Goal: Information Seeking & Learning: Learn about a topic

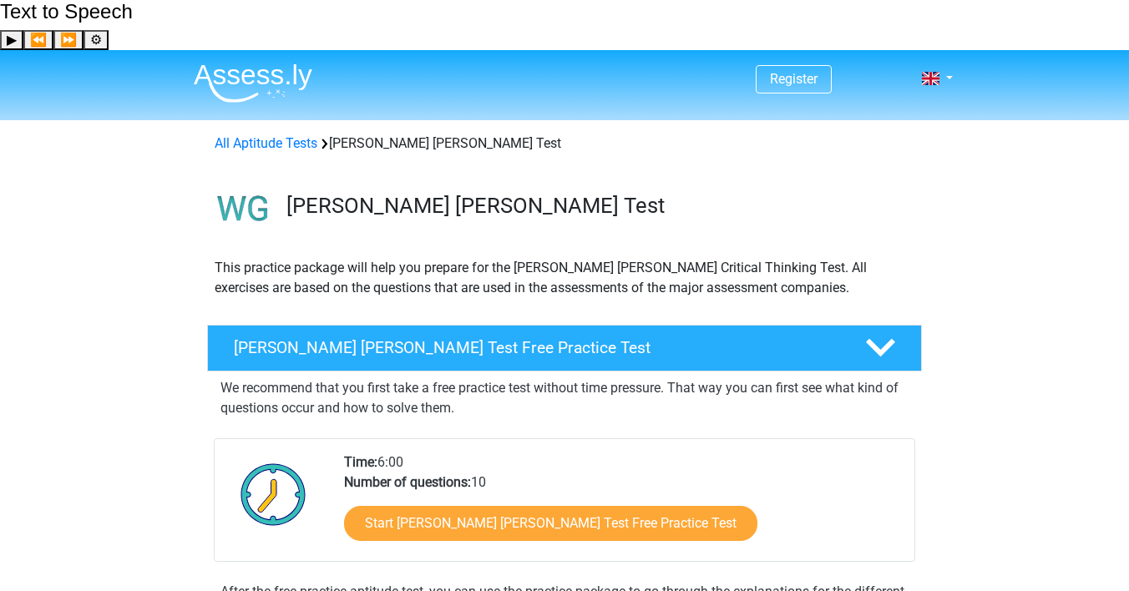
scroll to position [198, 0]
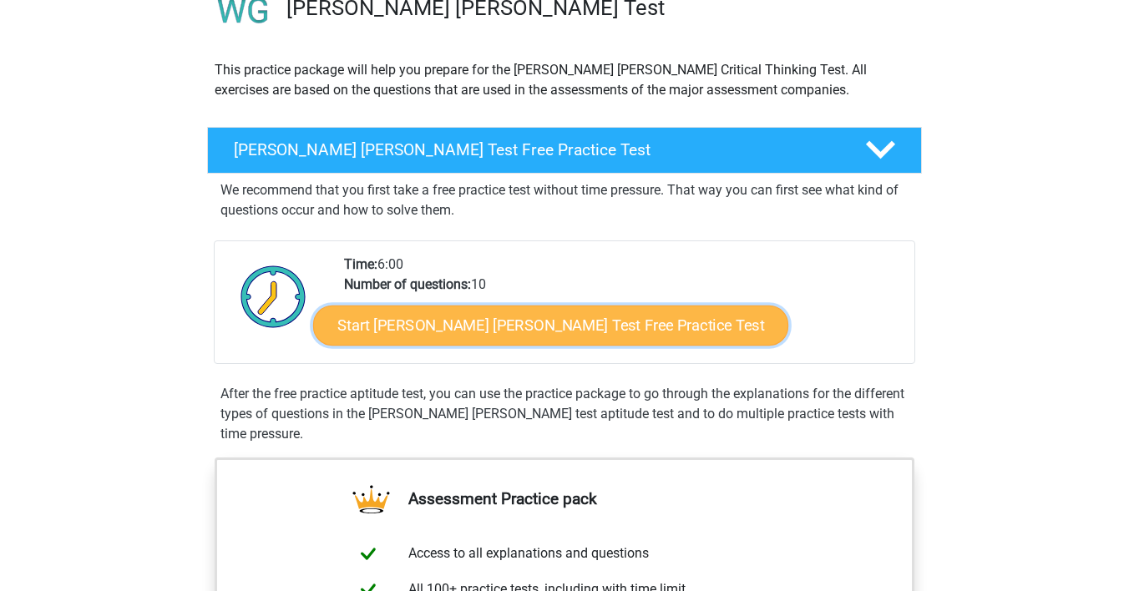
click at [446, 306] on link "Start Watson Glaser Test Free Practice Test" at bounding box center [550, 326] width 475 height 40
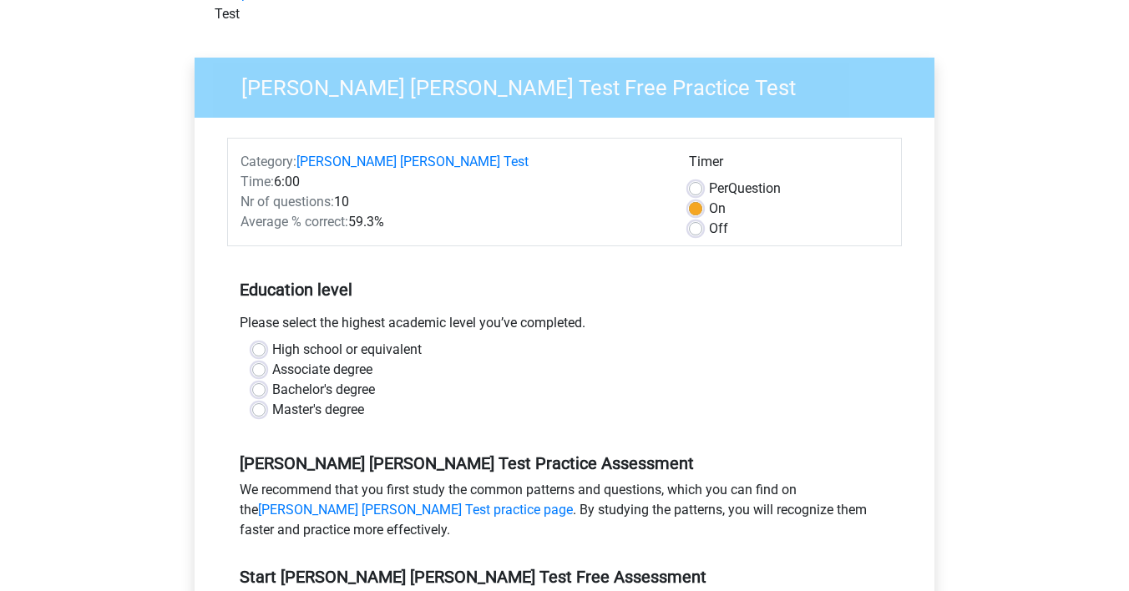
scroll to position [149, 0]
click at [709, 179] on label "Per Question" at bounding box center [745, 189] width 72 height 20
click at [694, 179] on input "Per Question" at bounding box center [695, 187] width 13 height 17
radio input "true"
click at [709, 199] on label "On" at bounding box center [717, 209] width 17 height 20
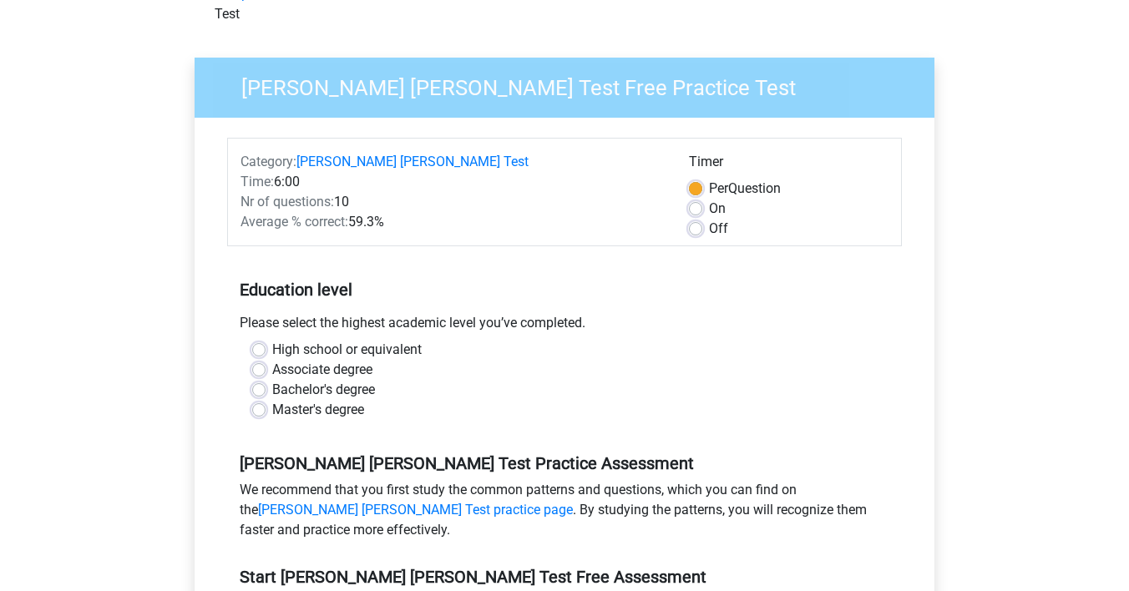
click at [691, 199] on input "On" at bounding box center [695, 207] width 13 height 17
radio input "true"
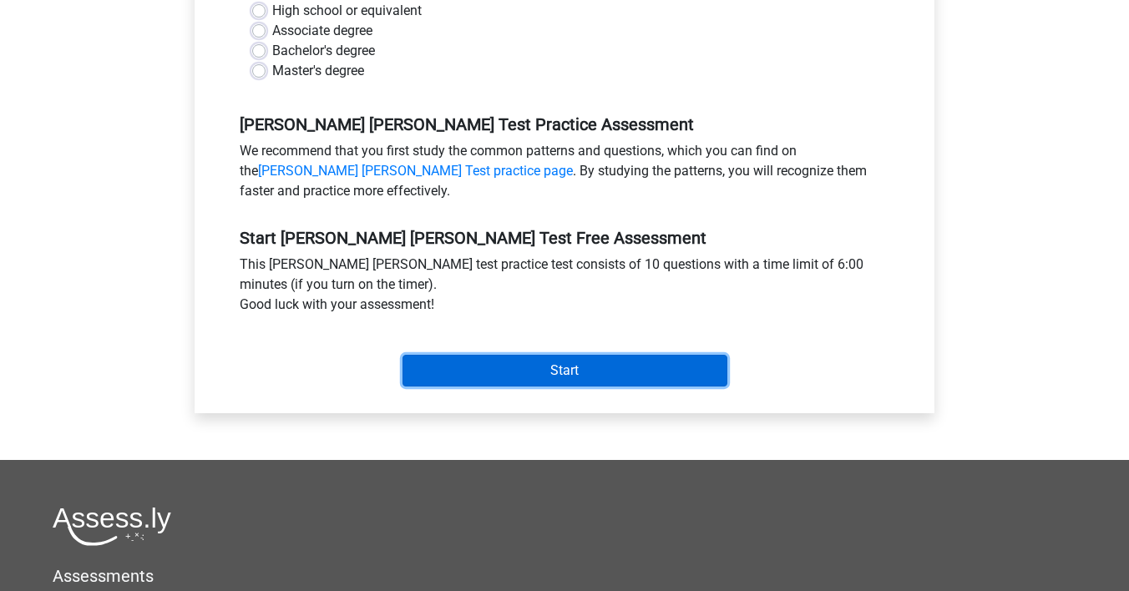
click at [591, 355] on input "Start" at bounding box center [564, 371] width 325 height 32
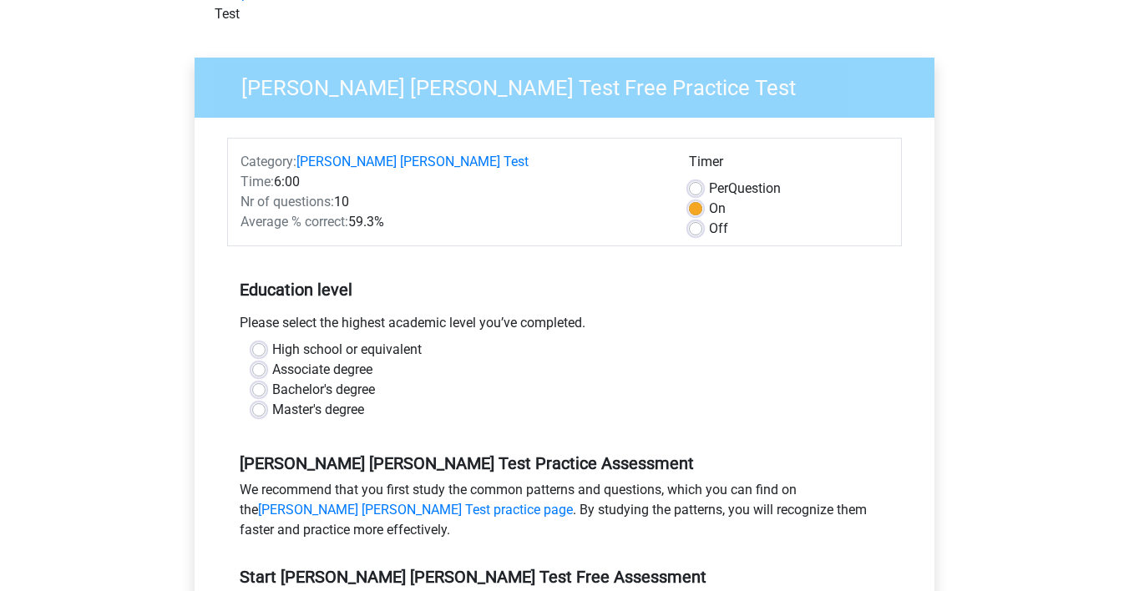
click at [331, 400] on label "Master's degree" at bounding box center [318, 410] width 92 height 20
click at [265, 400] on input "Master's degree" at bounding box center [258, 408] width 13 height 17
radio input "true"
click at [375, 380] on label "Bachelor's degree" at bounding box center [323, 390] width 103 height 20
click at [265, 380] on input "Bachelor's degree" at bounding box center [258, 388] width 13 height 17
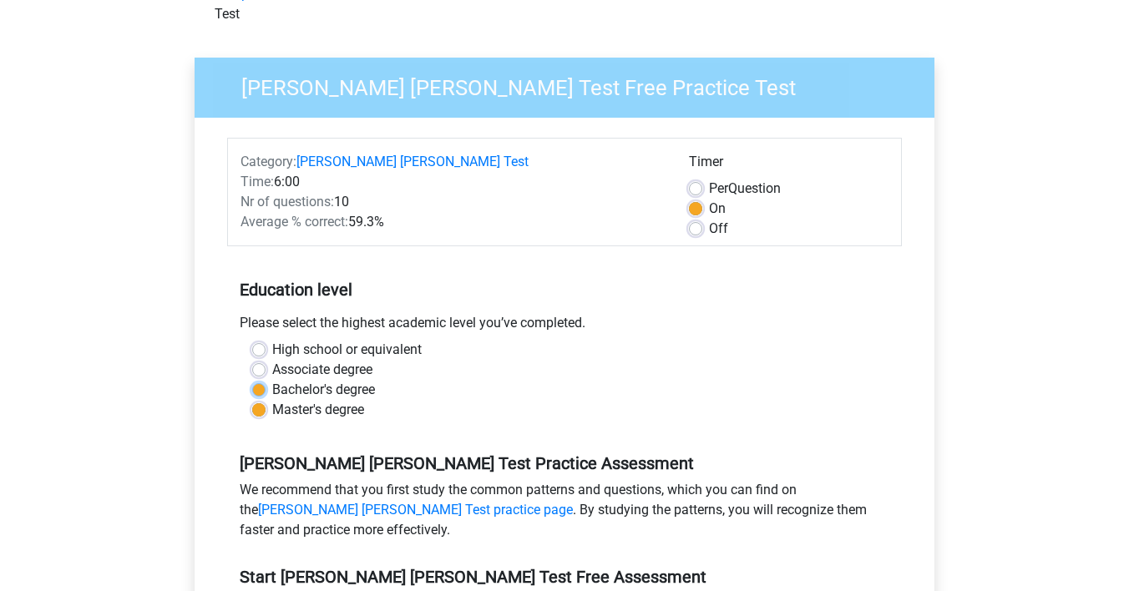
radio input "true"
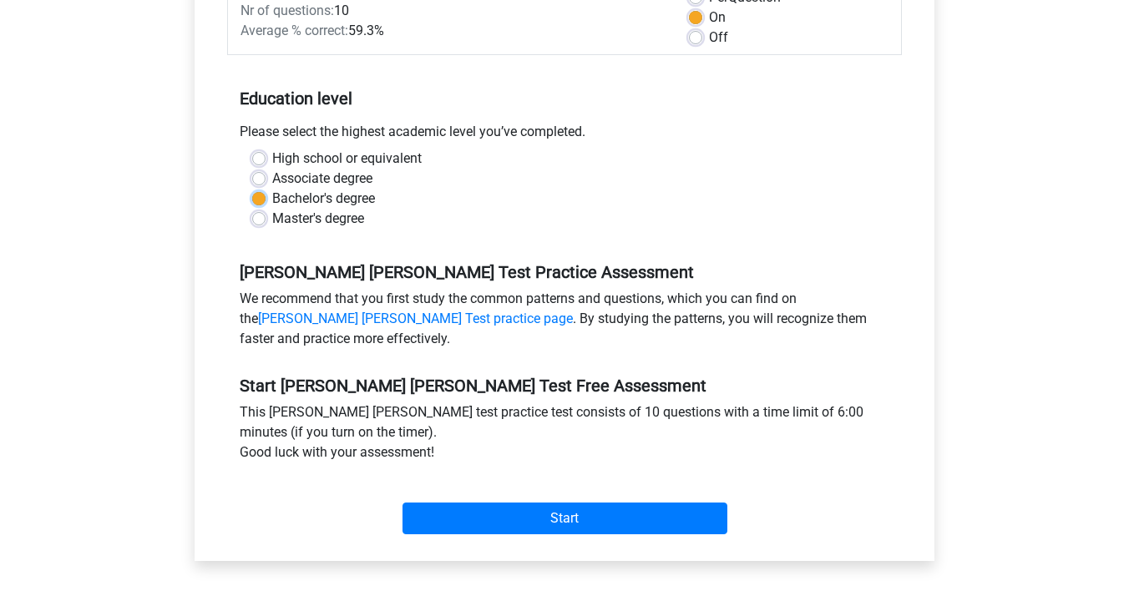
scroll to position [404, 0]
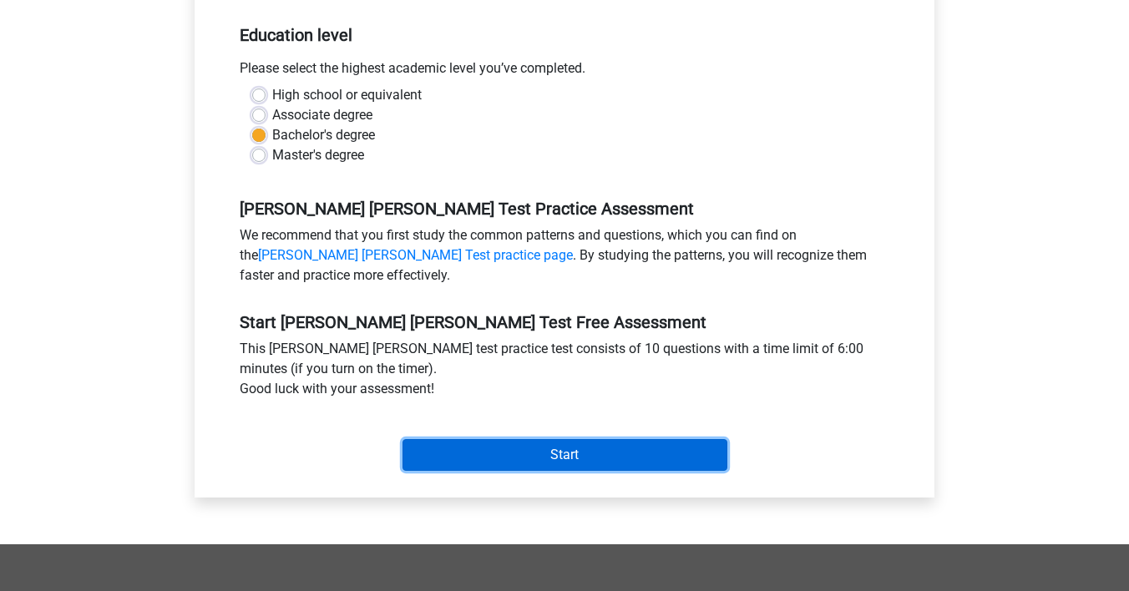
click at [494, 439] on input "Start" at bounding box center [564, 455] width 325 height 32
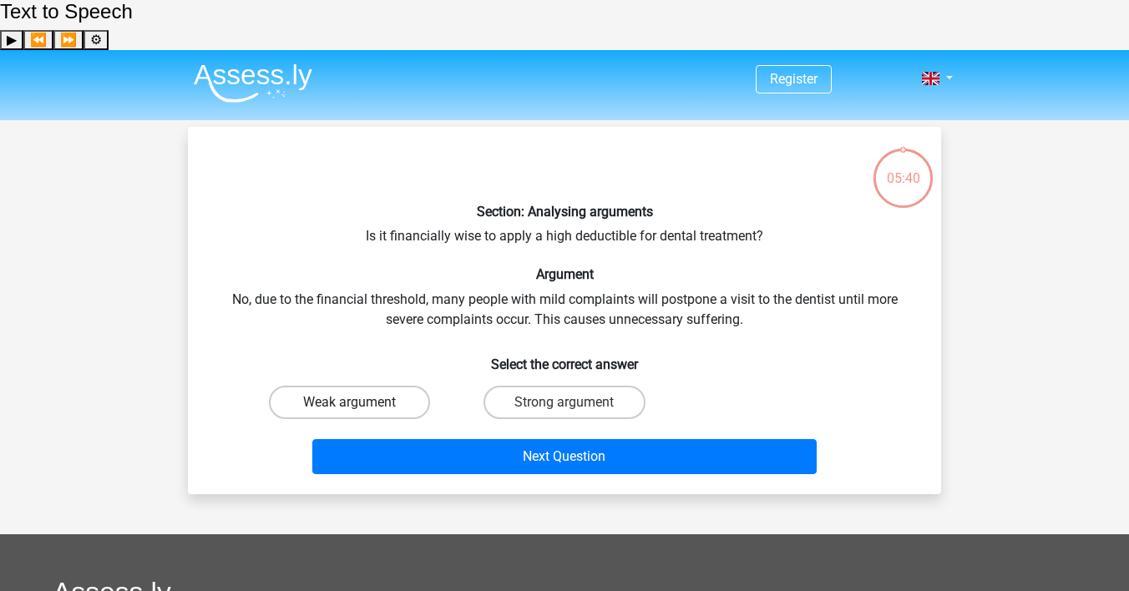
click at [367, 386] on label "Weak argument" at bounding box center [349, 402] width 161 height 33
click at [361, 402] on input "Weak argument" at bounding box center [355, 407] width 11 height 11
radio input "true"
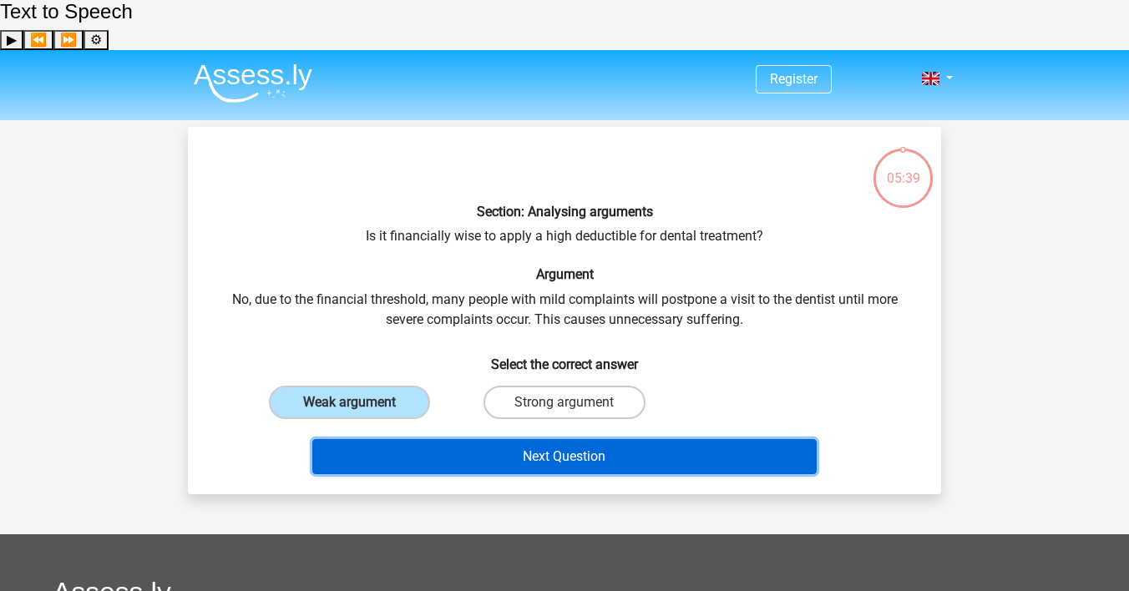
click at [422, 439] on button "Next Question" at bounding box center [564, 456] width 505 height 35
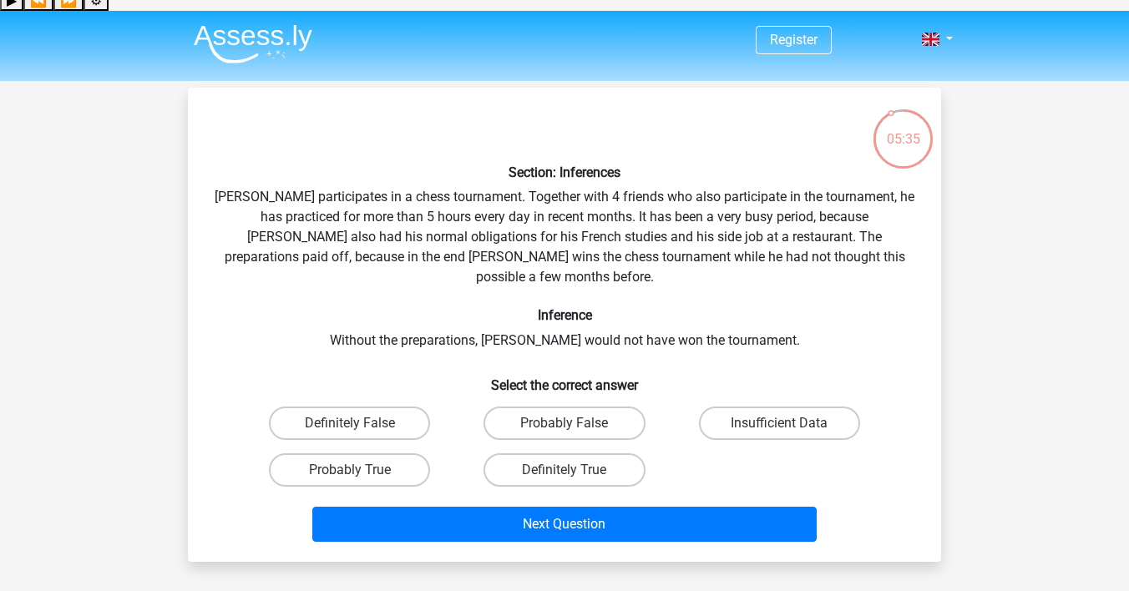
scroll to position [47, 0]
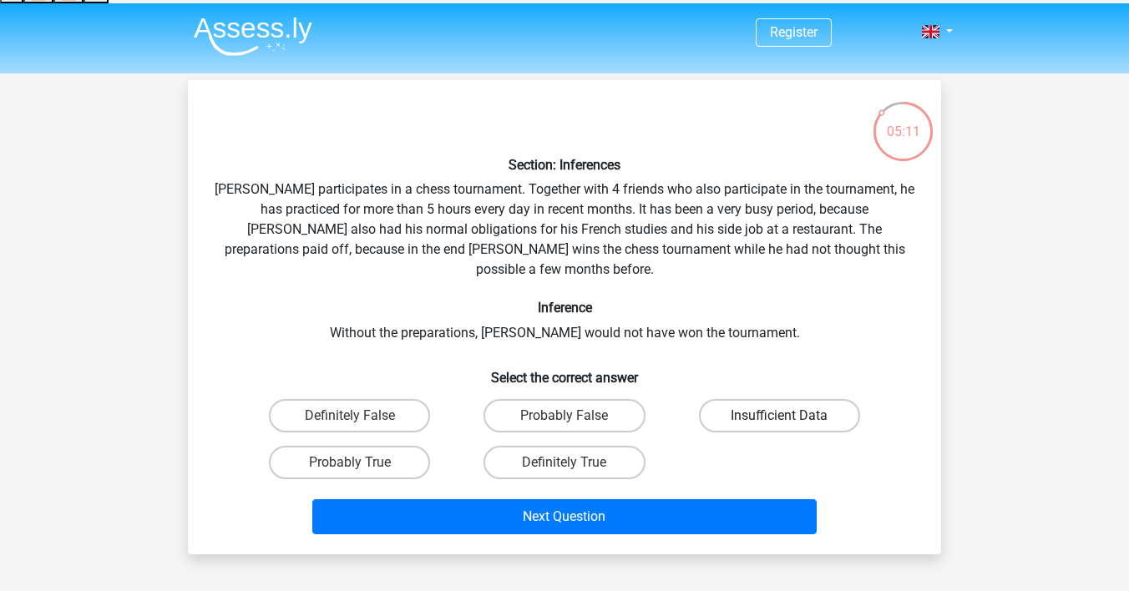
click at [756, 399] on label "Insufficient Data" at bounding box center [779, 415] width 161 height 33
click at [779, 416] on input "Insufficient Data" at bounding box center [784, 421] width 11 height 11
radio input "true"
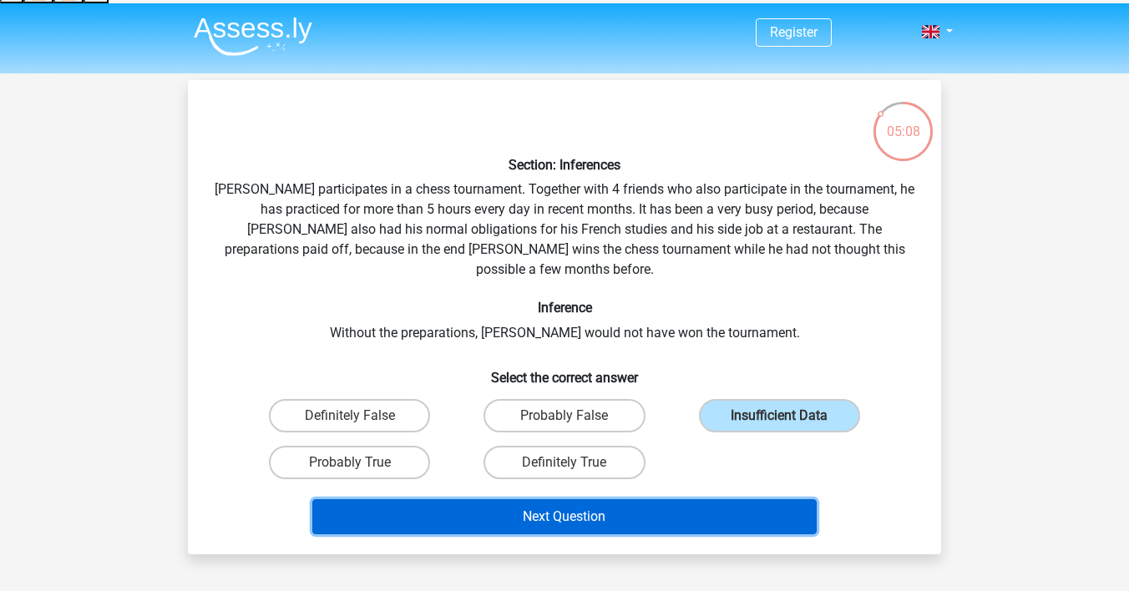
click at [699, 499] on button "Next Question" at bounding box center [564, 516] width 505 height 35
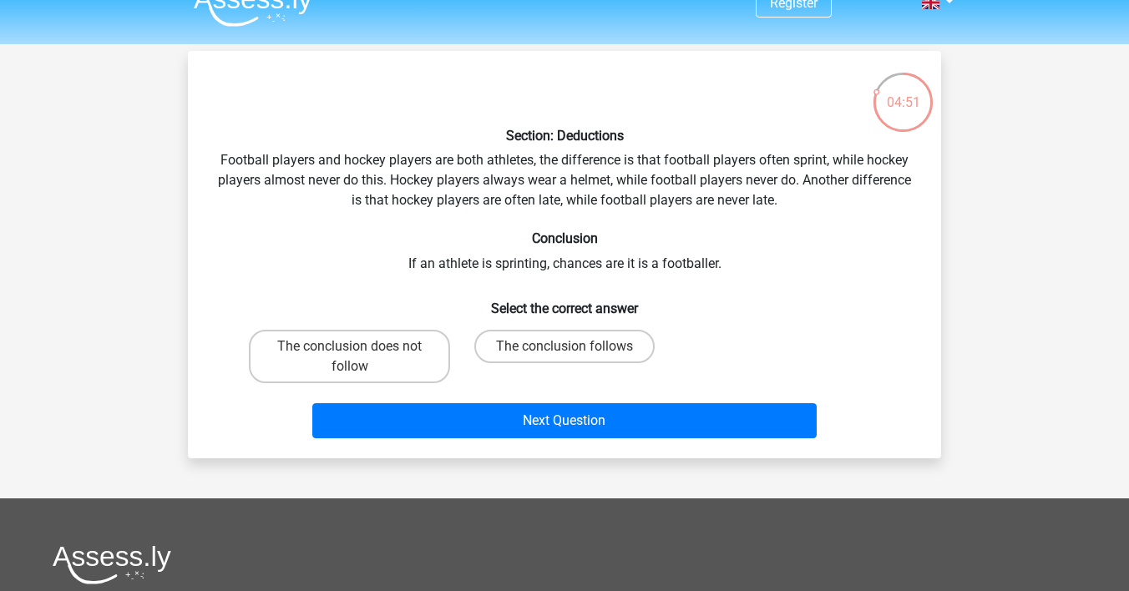
scroll to position [78, 0]
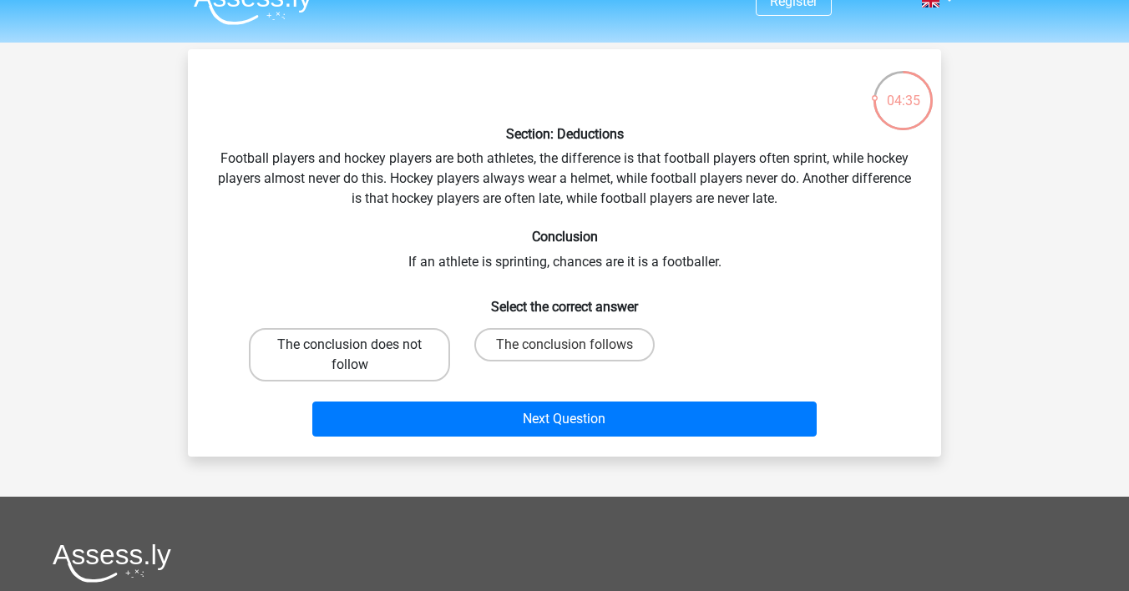
click at [433, 328] on label "The conclusion does not follow" at bounding box center [349, 354] width 201 height 53
click at [361, 345] on input "The conclusion does not follow" at bounding box center [355, 350] width 11 height 11
radio input "true"
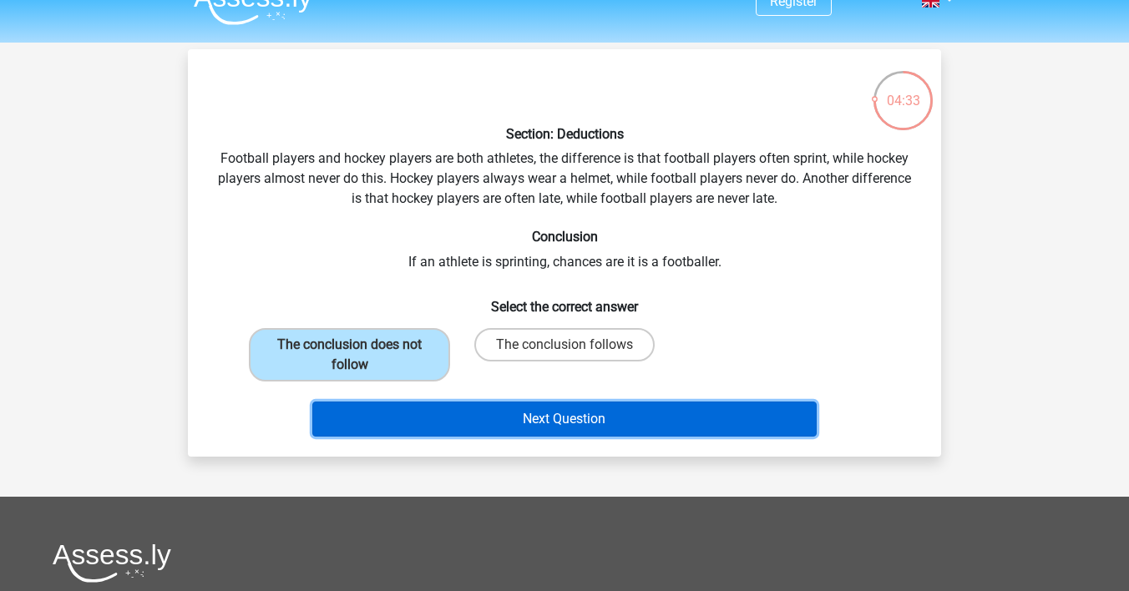
click at [540, 402] on button "Next Question" at bounding box center [564, 419] width 505 height 35
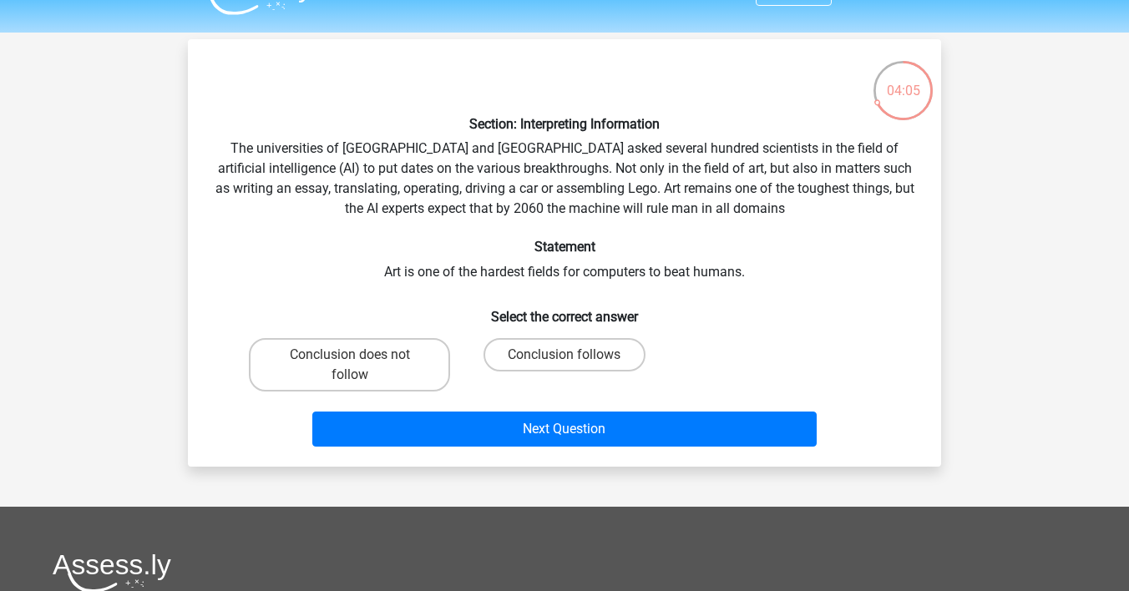
scroll to position [99, 0]
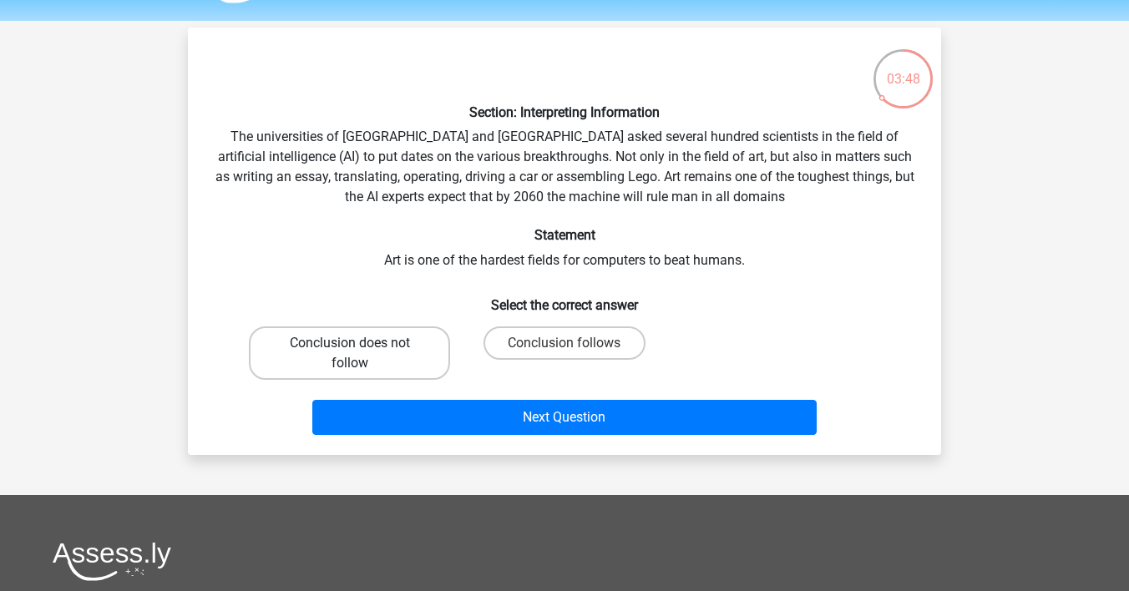
click at [398, 326] on label "Conclusion does not follow" at bounding box center [349, 352] width 201 height 53
click at [361, 343] on input "Conclusion does not follow" at bounding box center [355, 348] width 11 height 11
radio input "true"
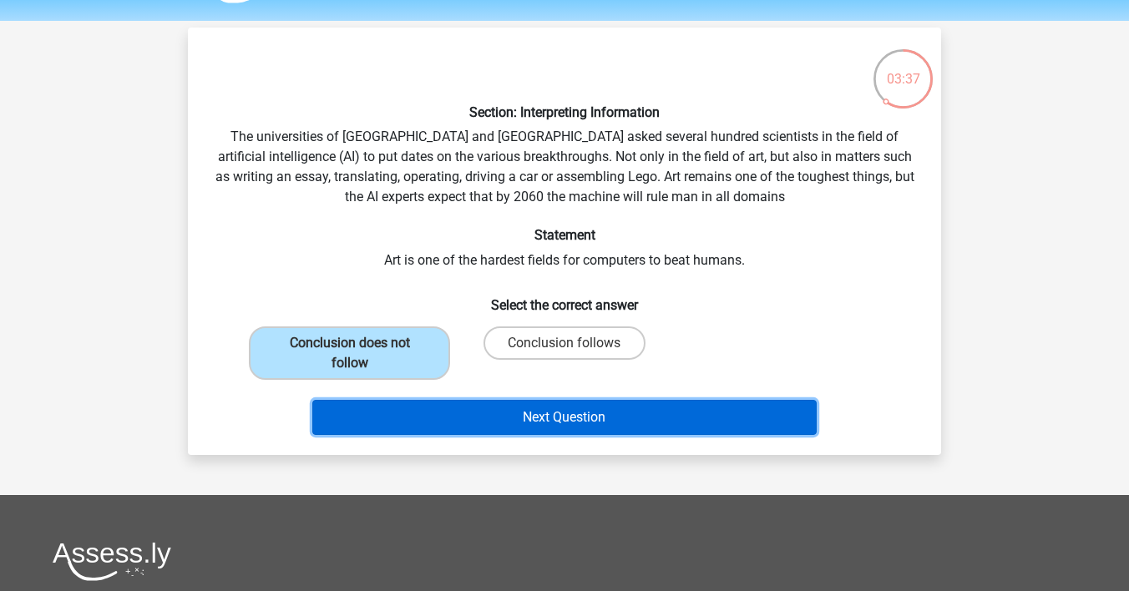
click at [467, 400] on button "Next Question" at bounding box center [564, 417] width 505 height 35
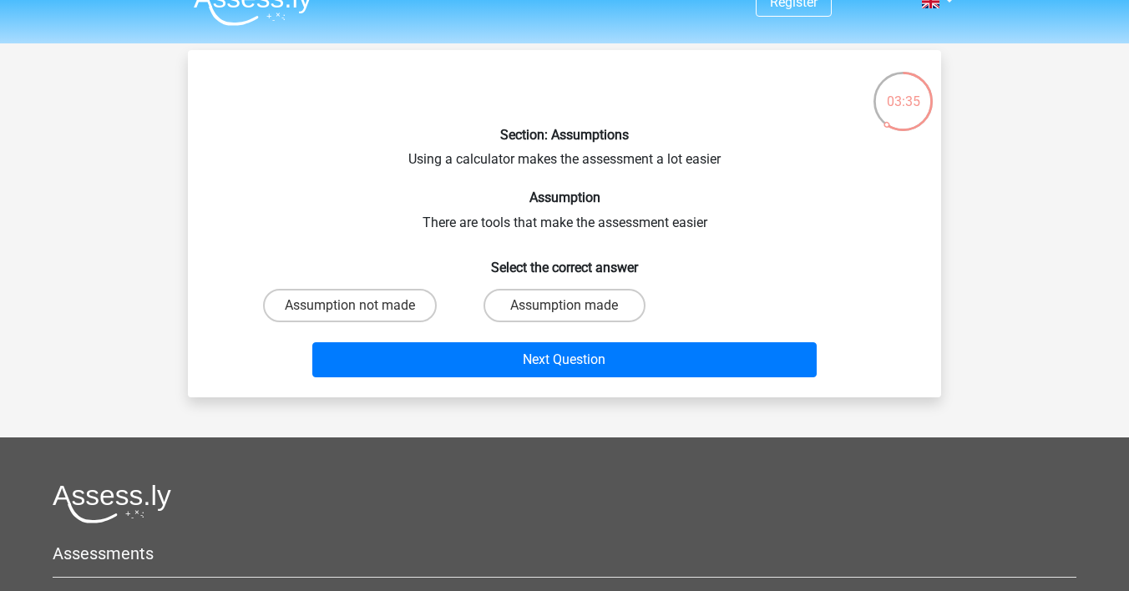
scroll to position [37, 0]
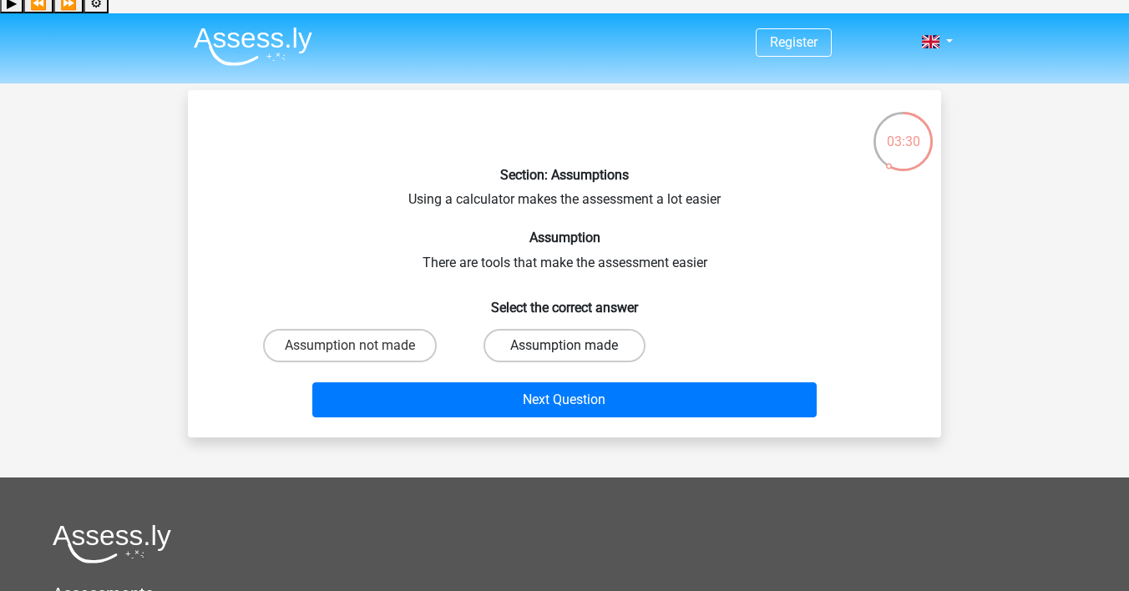
click at [504, 329] on label "Assumption made" at bounding box center [563, 345] width 161 height 33
click at [564, 346] on input "Assumption made" at bounding box center [569, 351] width 11 height 11
radio input "true"
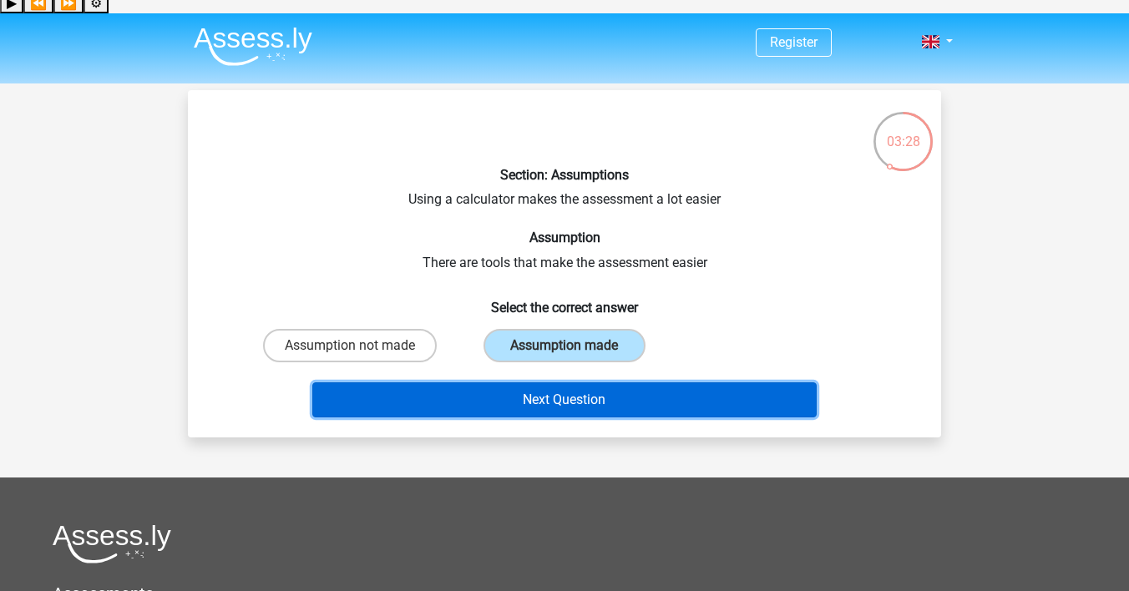
click at [521, 382] on button "Next Question" at bounding box center [564, 399] width 505 height 35
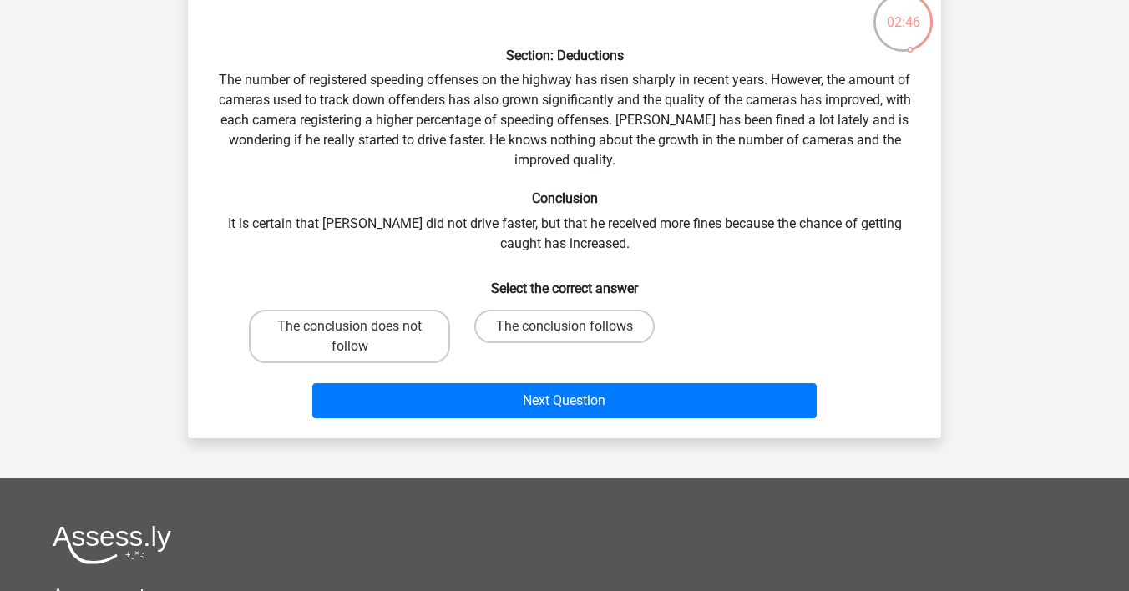
scroll to position [159, 0]
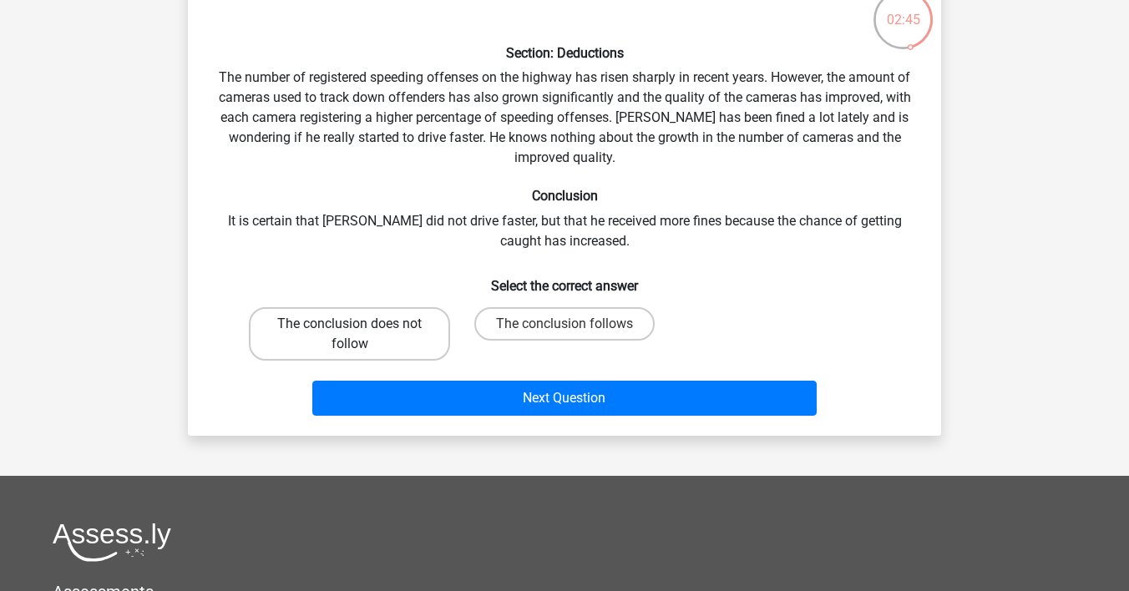
click at [435, 307] on label "The conclusion does not follow" at bounding box center [349, 333] width 201 height 53
click at [361, 324] on input "The conclusion does not follow" at bounding box center [355, 329] width 11 height 11
radio input "true"
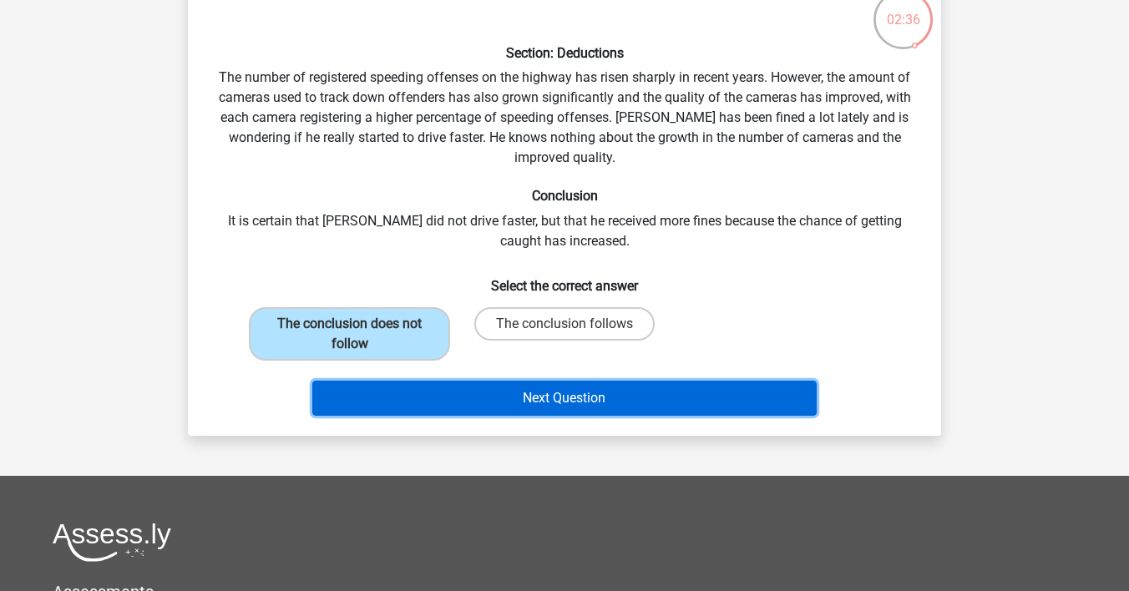
click at [507, 381] on button "Next Question" at bounding box center [564, 398] width 505 height 35
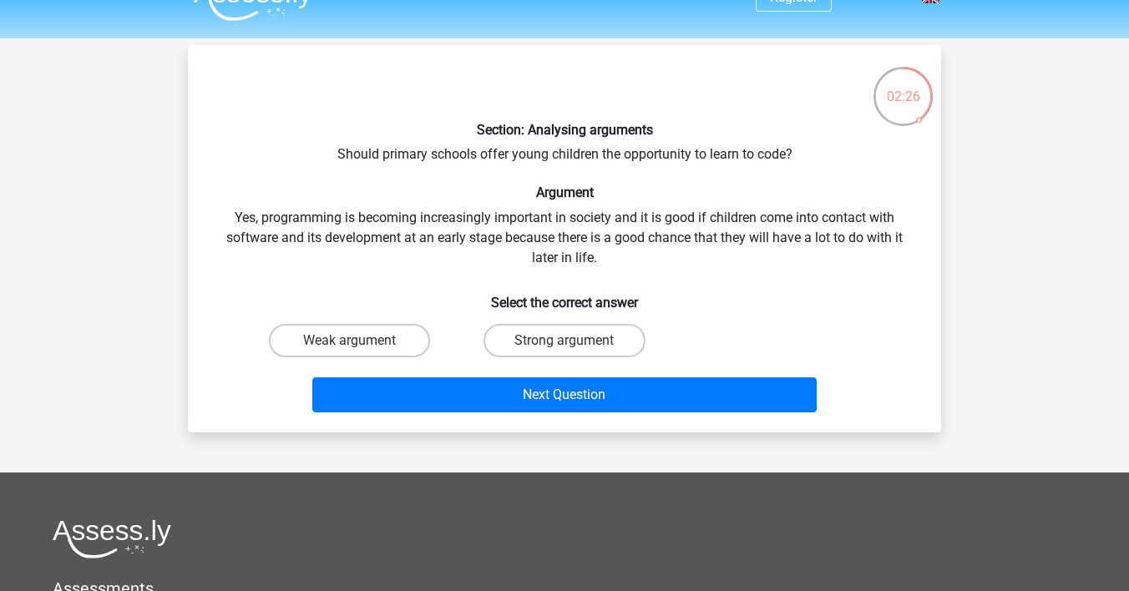
scroll to position [83, 0]
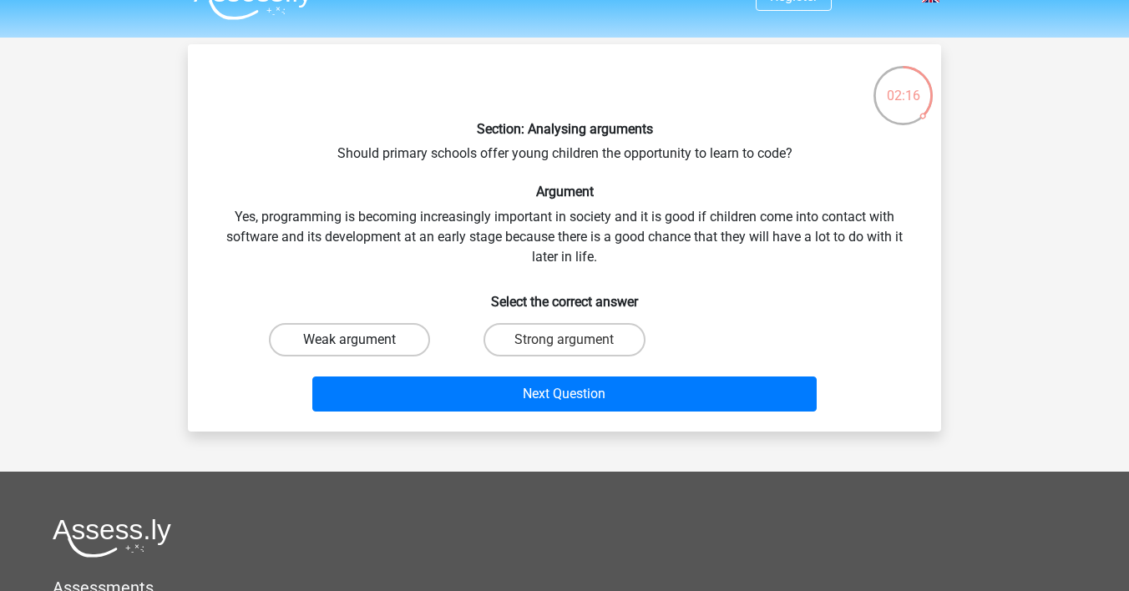
click at [411, 323] on label "Weak argument" at bounding box center [349, 339] width 161 height 33
click at [361, 340] on input "Weak argument" at bounding box center [355, 345] width 11 height 11
radio input "true"
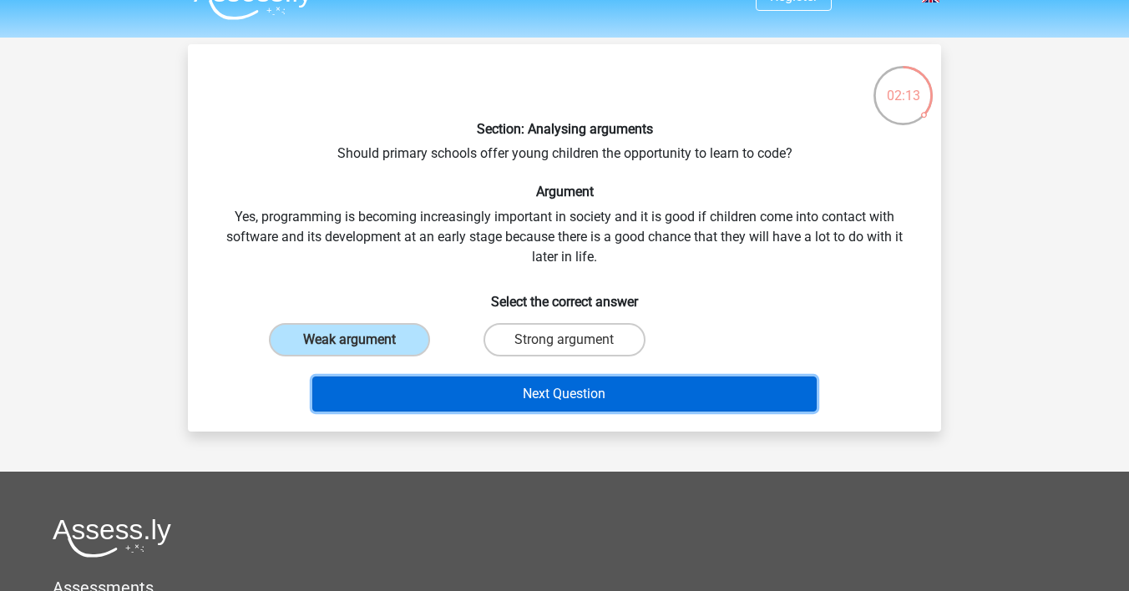
click at [534, 377] on button "Next Question" at bounding box center [564, 394] width 505 height 35
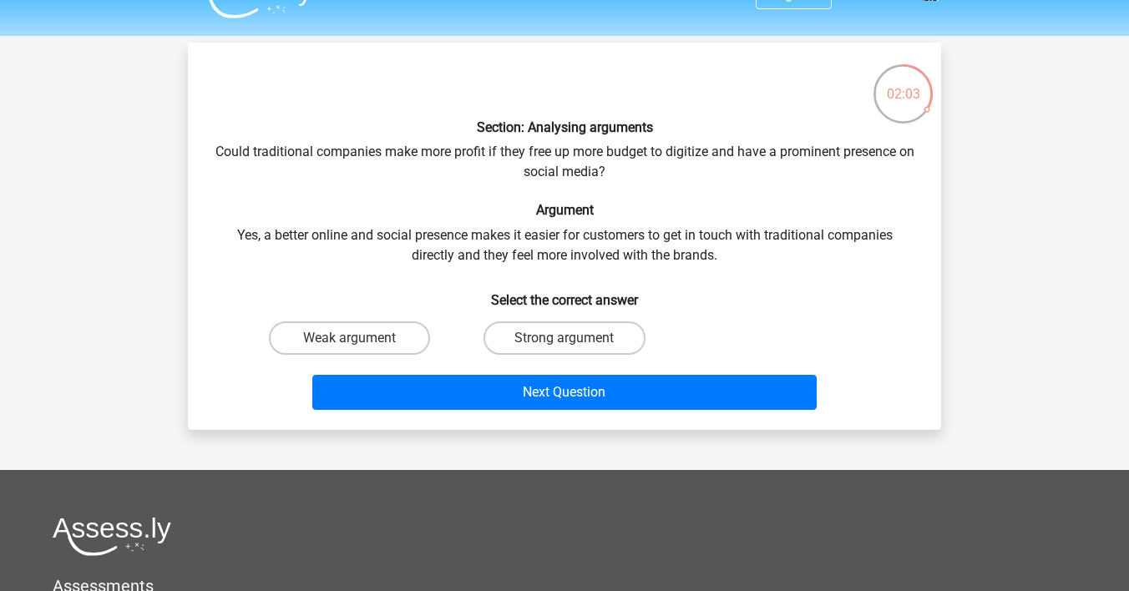
scroll to position [88, 0]
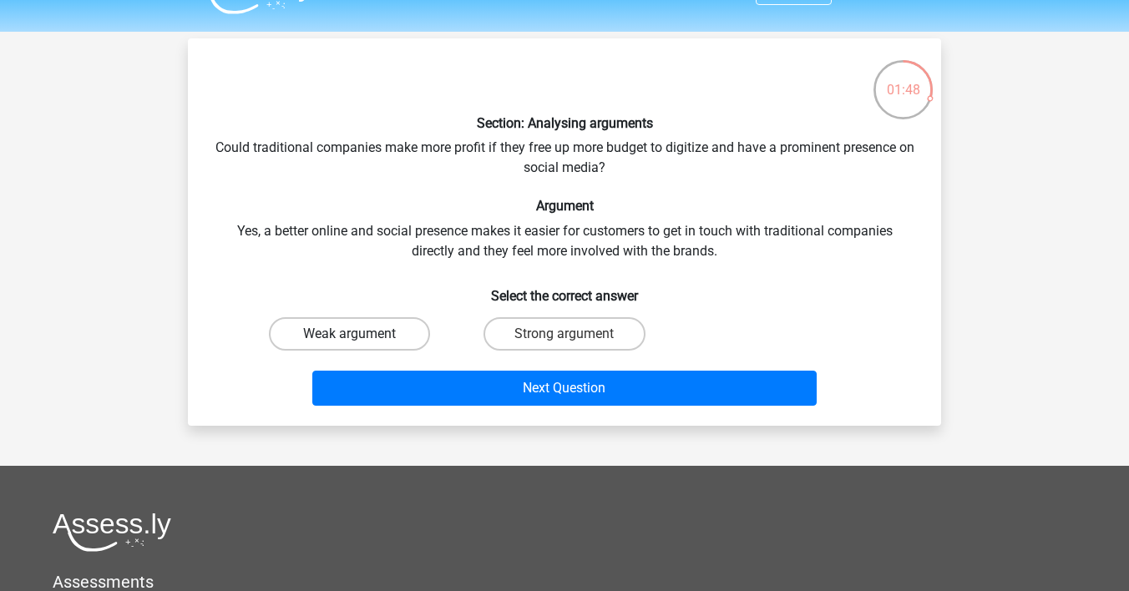
click at [399, 317] on label "Weak argument" at bounding box center [349, 333] width 161 height 33
click at [361, 334] on input "Weak argument" at bounding box center [355, 339] width 11 height 11
radio input "true"
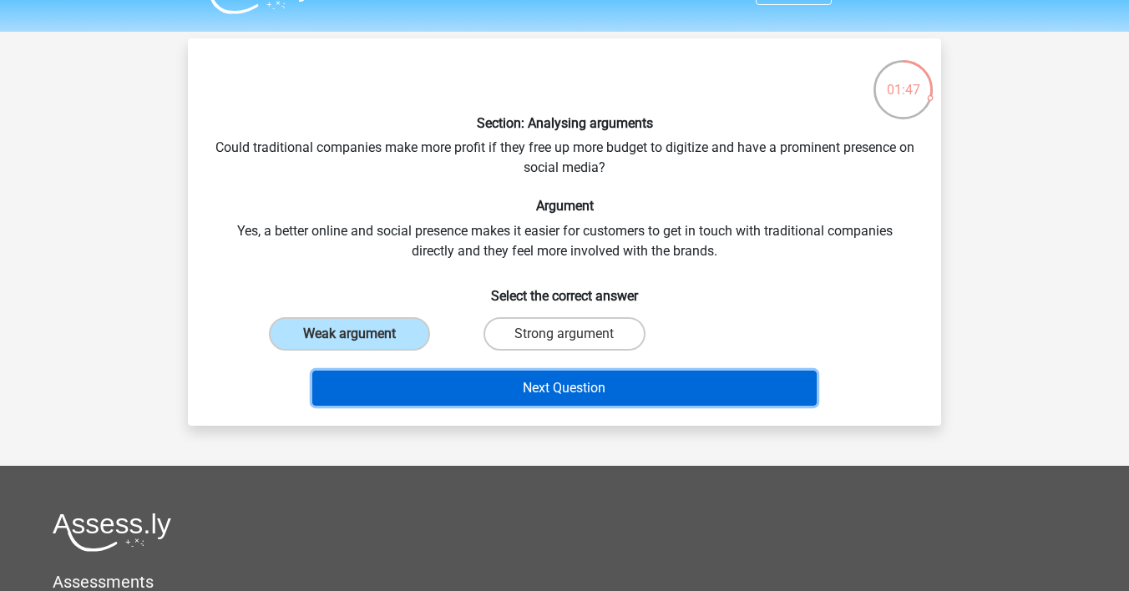
click at [453, 371] on button "Next Question" at bounding box center [564, 388] width 505 height 35
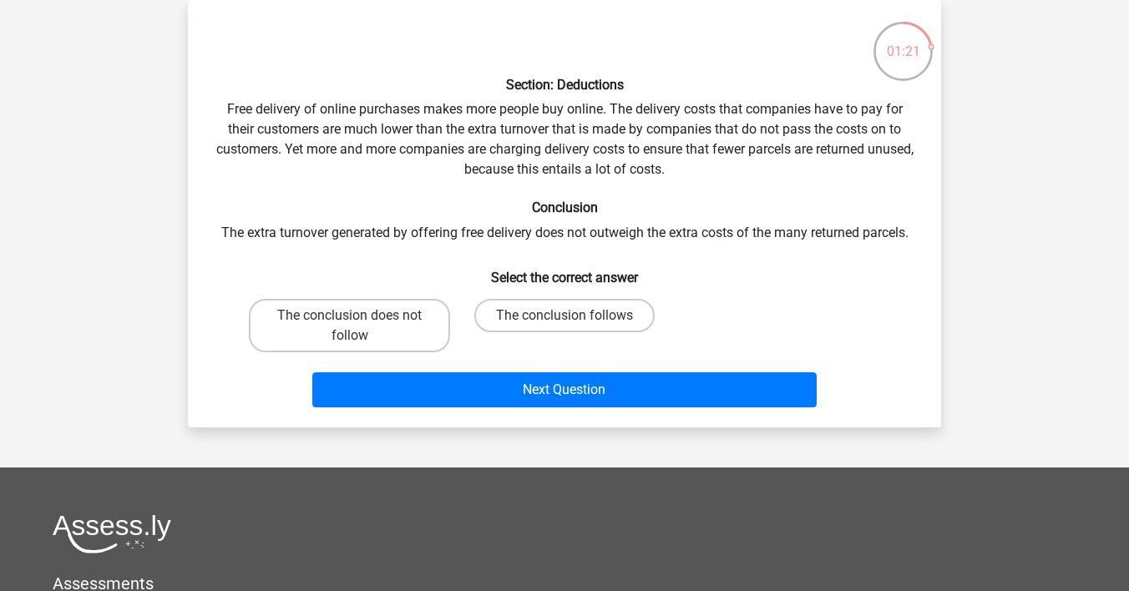
scroll to position [134, 0]
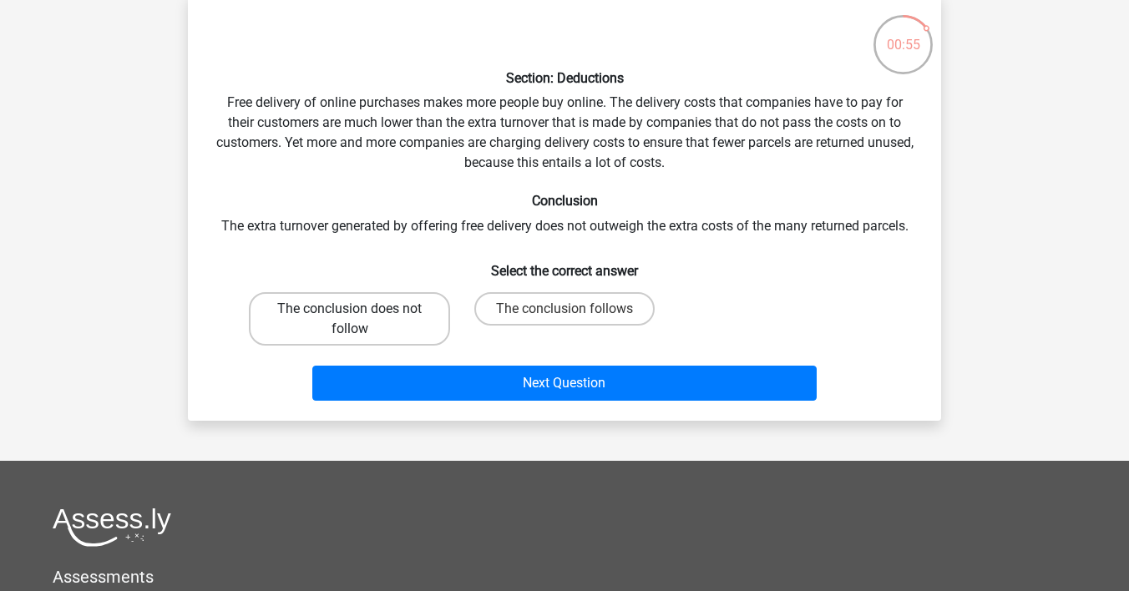
click at [407, 292] on label "The conclusion does not follow" at bounding box center [349, 318] width 201 height 53
click at [361, 309] on input "The conclusion does not follow" at bounding box center [355, 314] width 11 height 11
radio input "true"
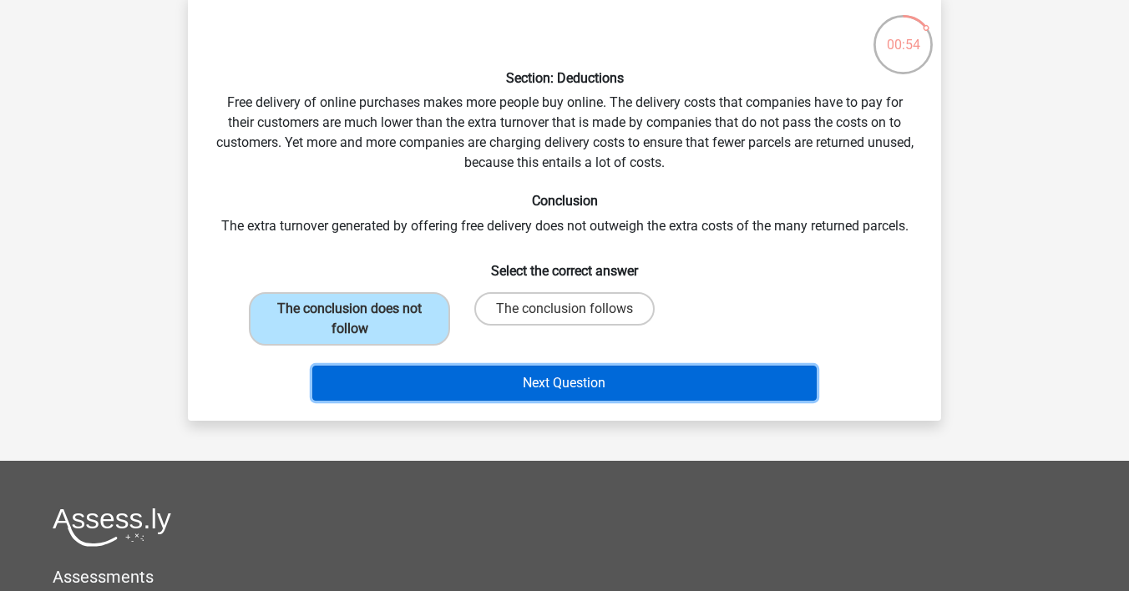
click at [442, 366] on button "Next Question" at bounding box center [564, 383] width 505 height 35
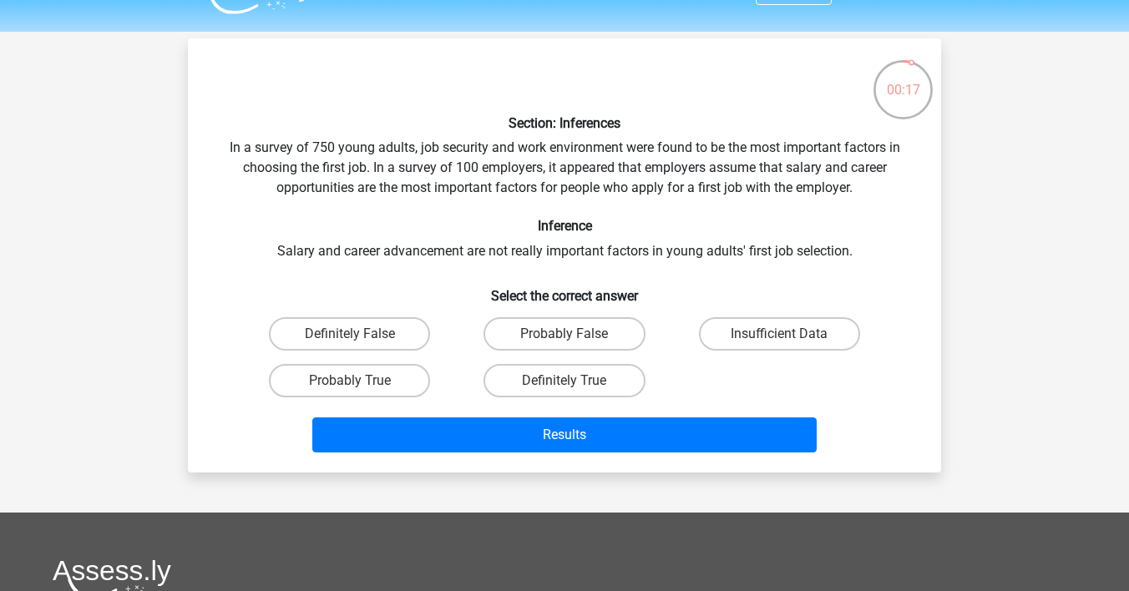
scroll to position [104, 0]
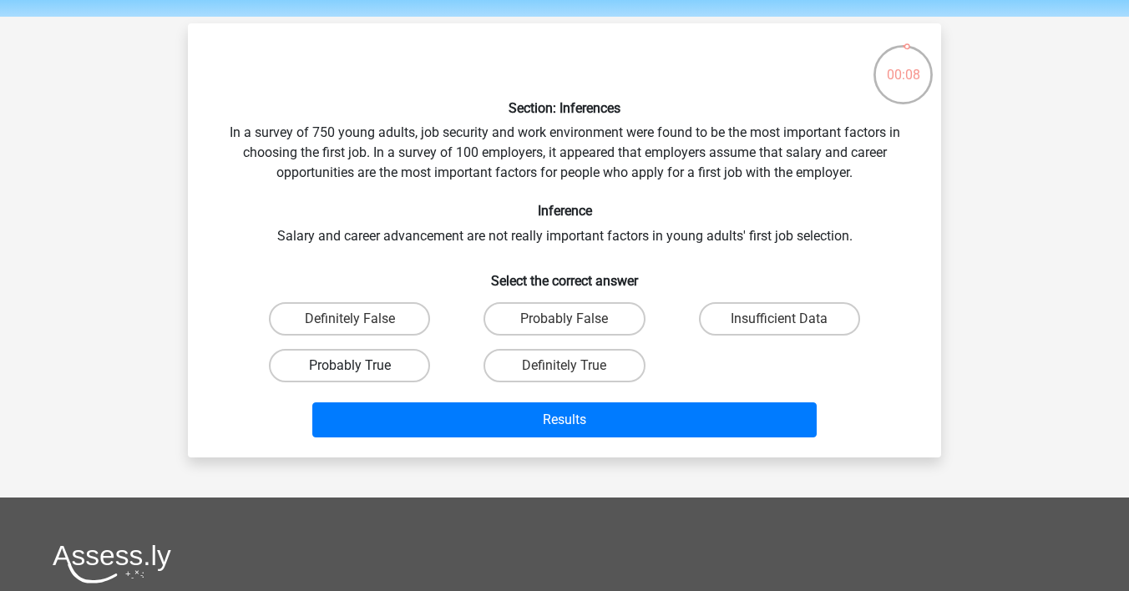
click at [385, 349] on label "Probably True" at bounding box center [349, 365] width 161 height 33
click at [361, 366] on input "Probably True" at bounding box center [355, 371] width 11 height 11
radio input "true"
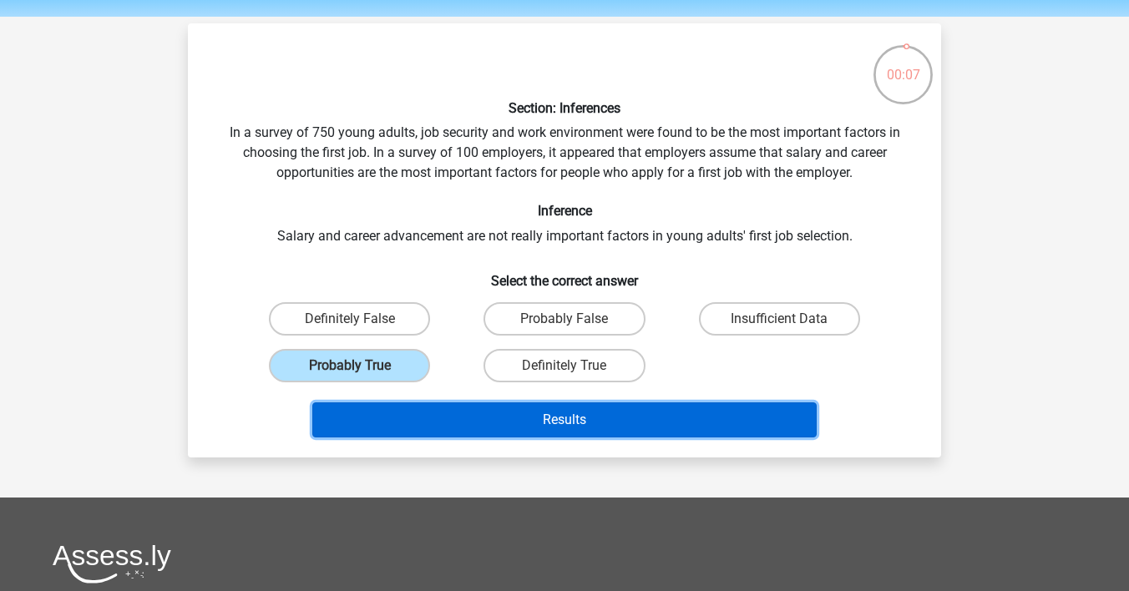
click at [445, 402] on button "Results" at bounding box center [564, 419] width 505 height 35
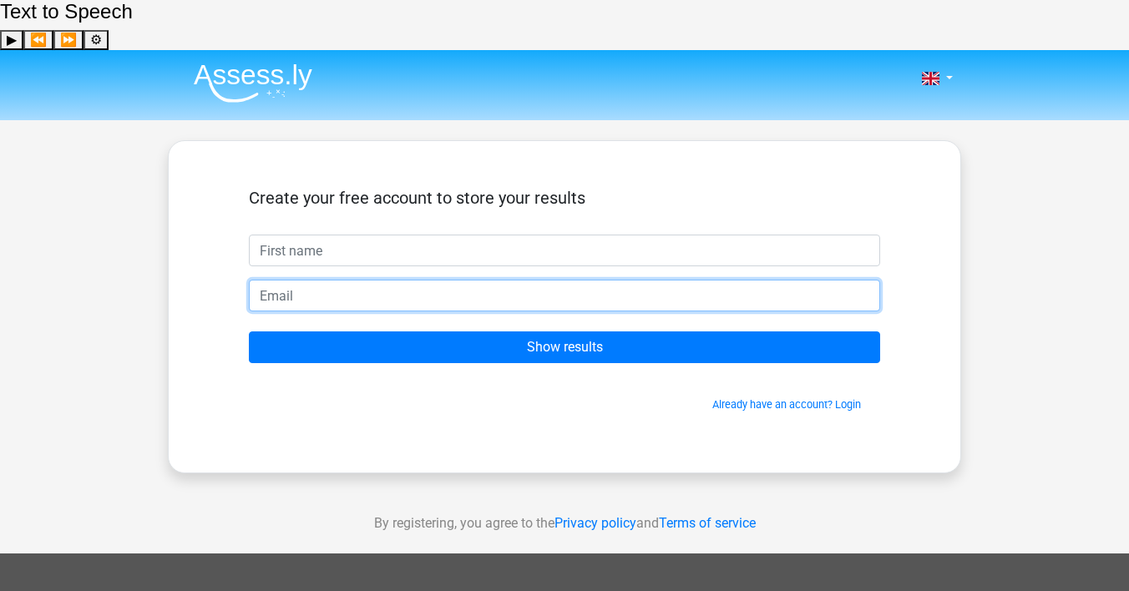
click at [391, 280] on input "email" at bounding box center [564, 296] width 631 height 32
paste input "rbr72623@jioso.com"
type input "rbr72623@jioso.com"
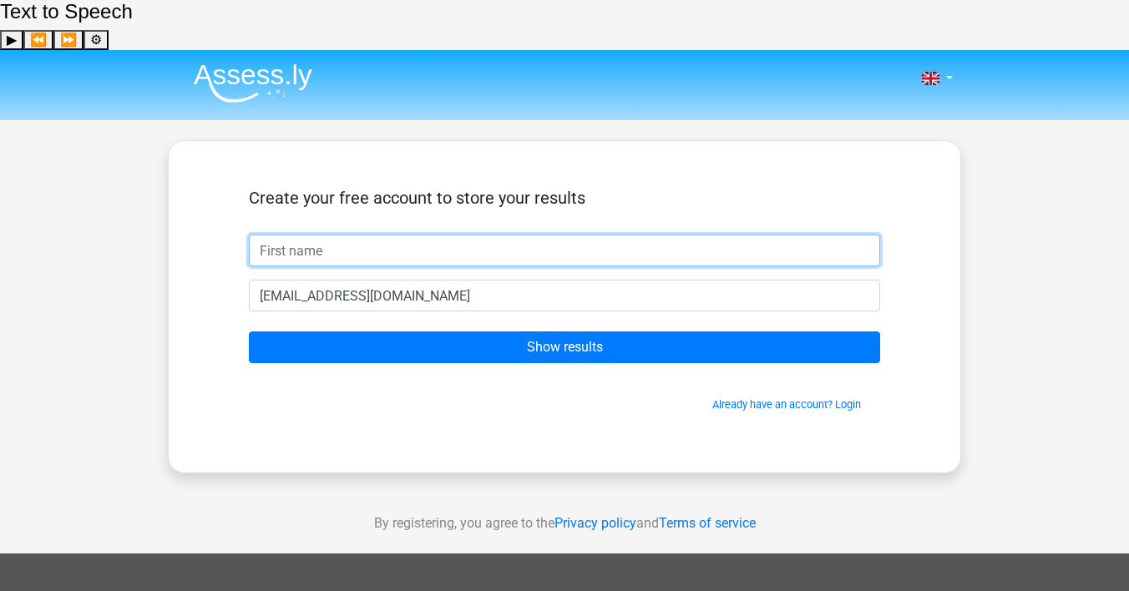
click at [419, 235] on input "text" at bounding box center [564, 251] width 631 height 32
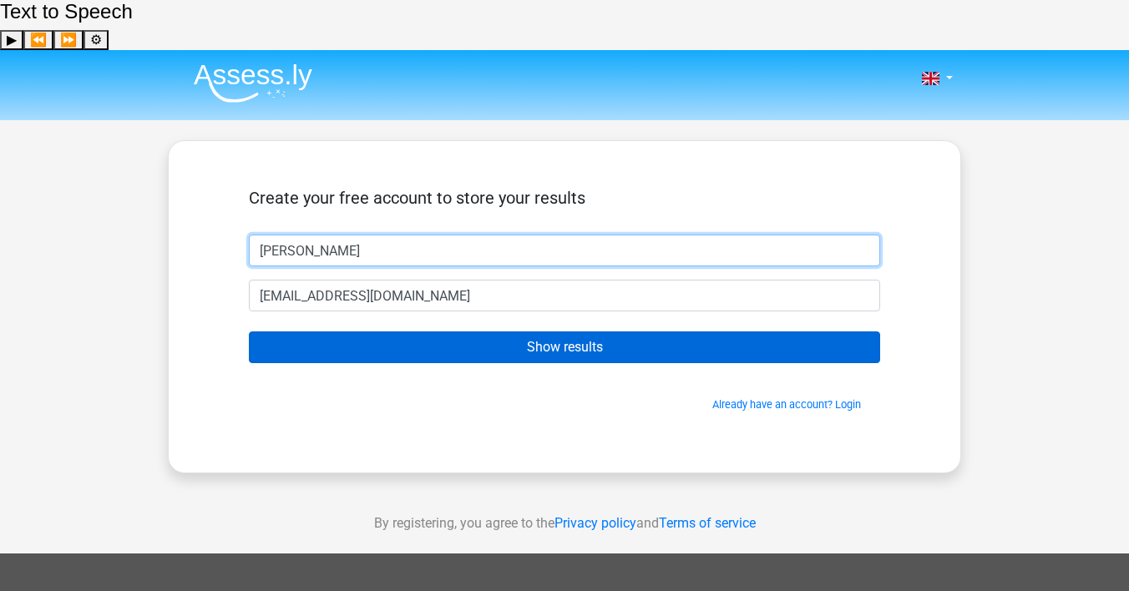
type input "Dirk"
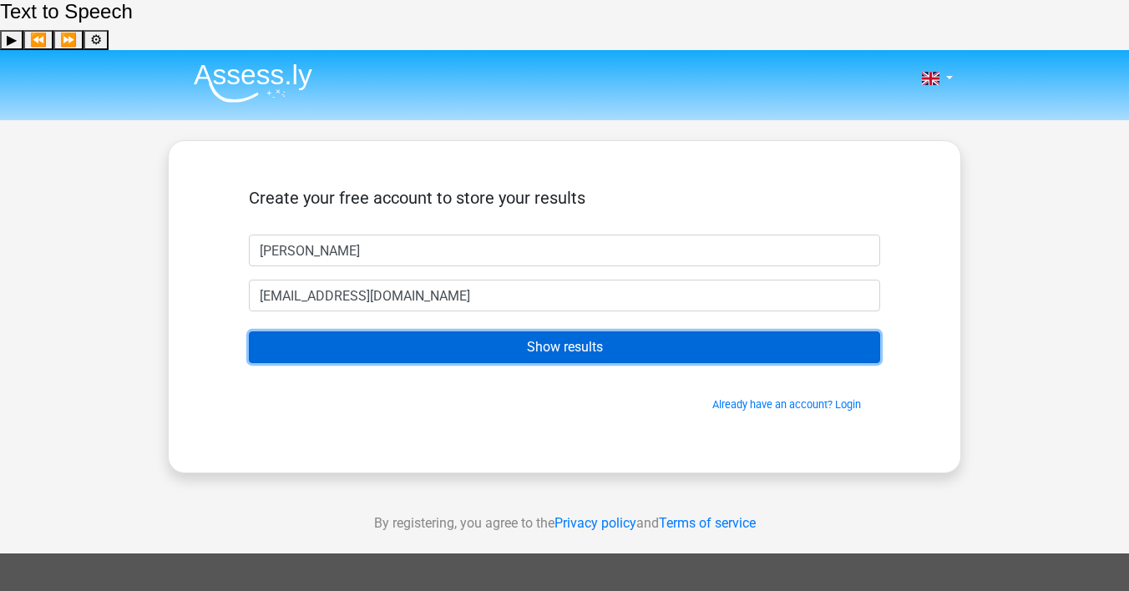
click at [453, 331] on input "Show results" at bounding box center [564, 347] width 631 height 32
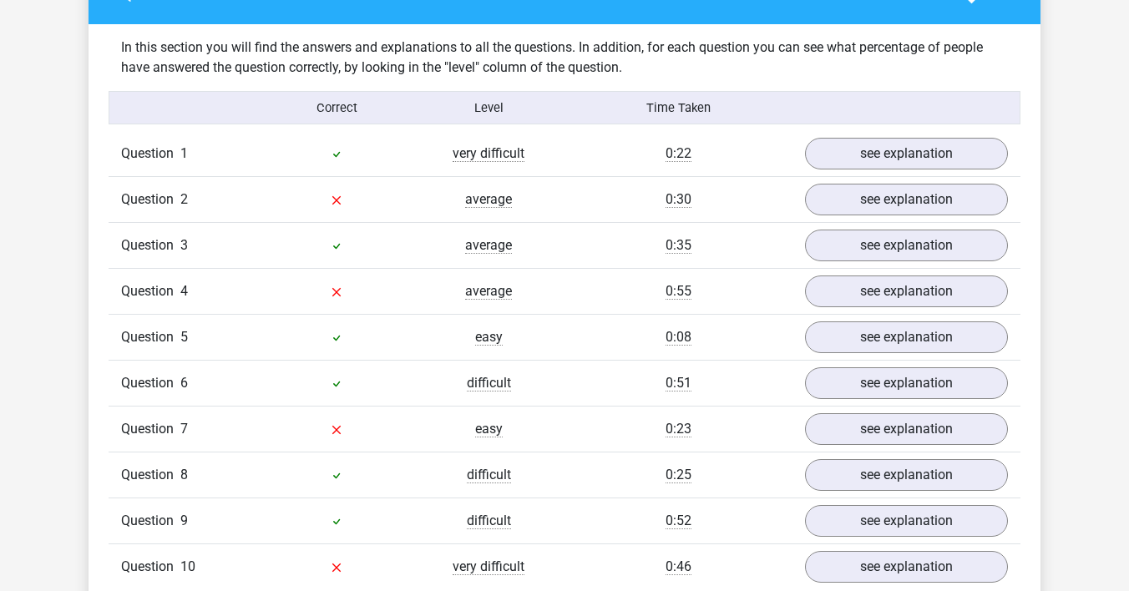
scroll to position [1314, 0]
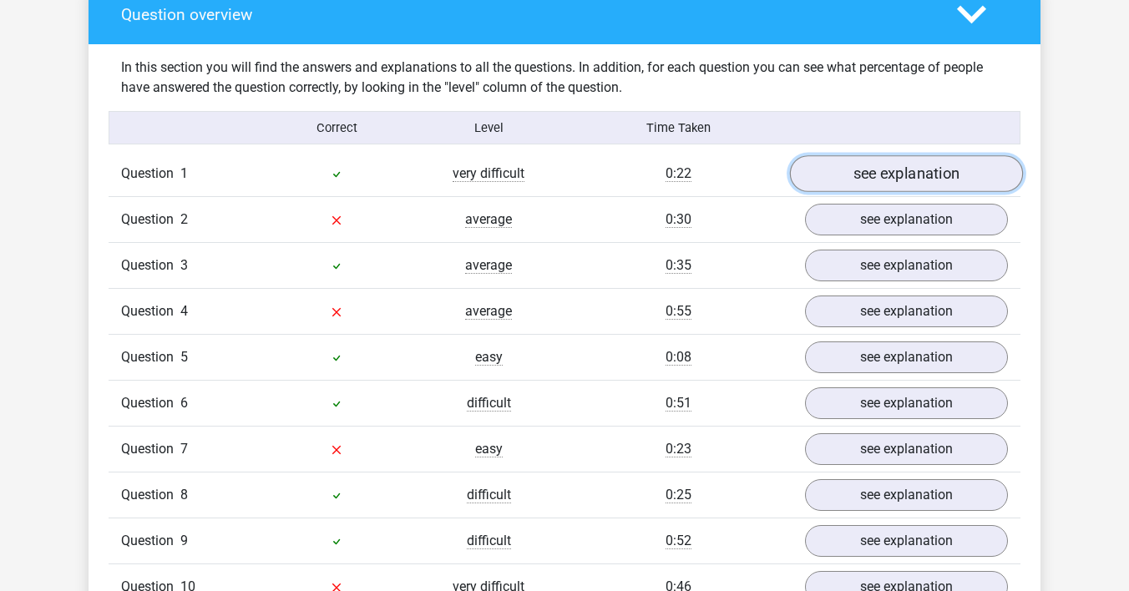
click at [856, 155] on link "see explanation" at bounding box center [906, 173] width 233 height 37
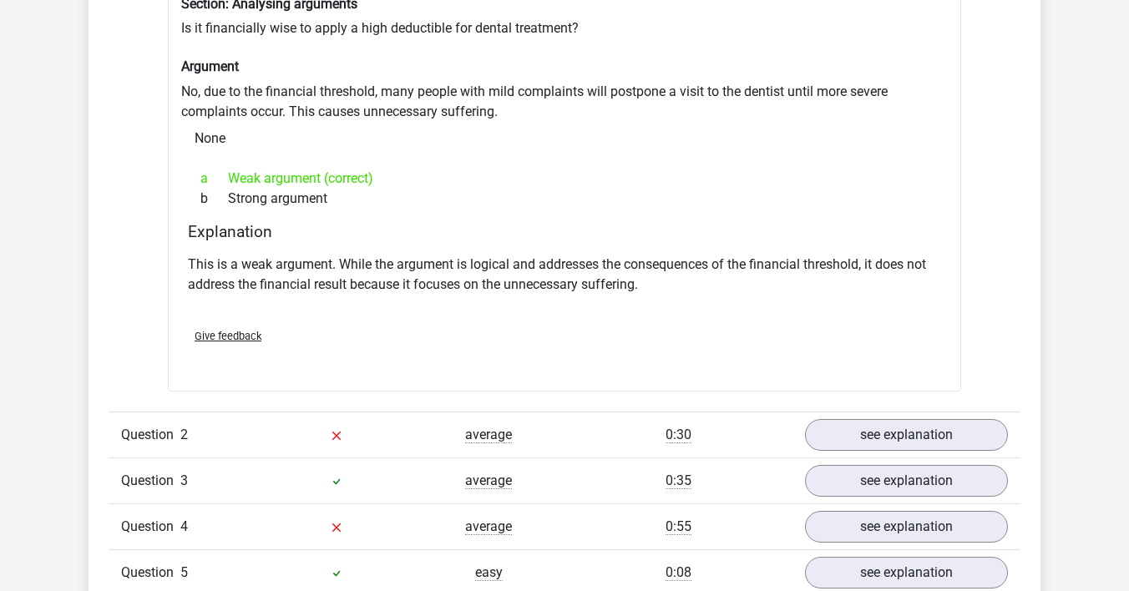
scroll to position [1686, 0]
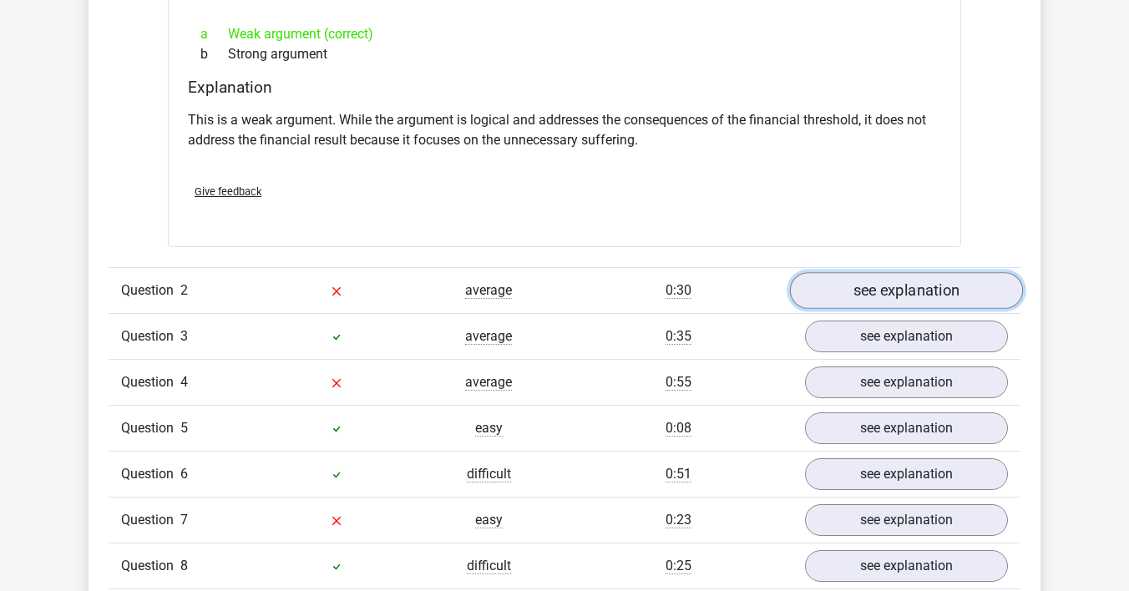
click at [842, 272] on link "see explanation" at bounding box center [906, 290] width 233 height 37
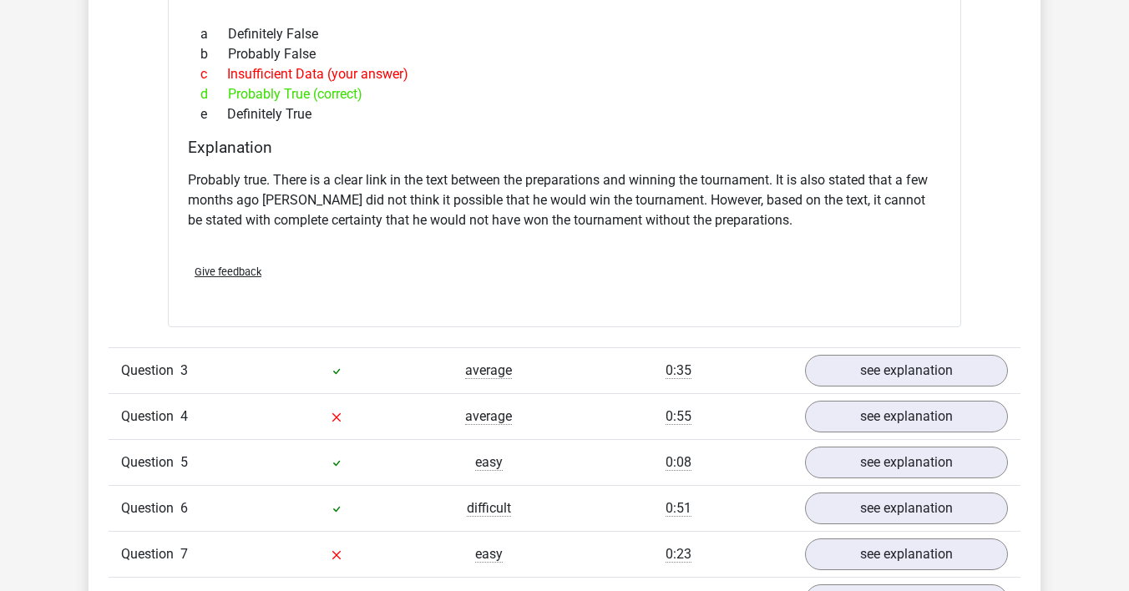
scroll to position [2324, 0]
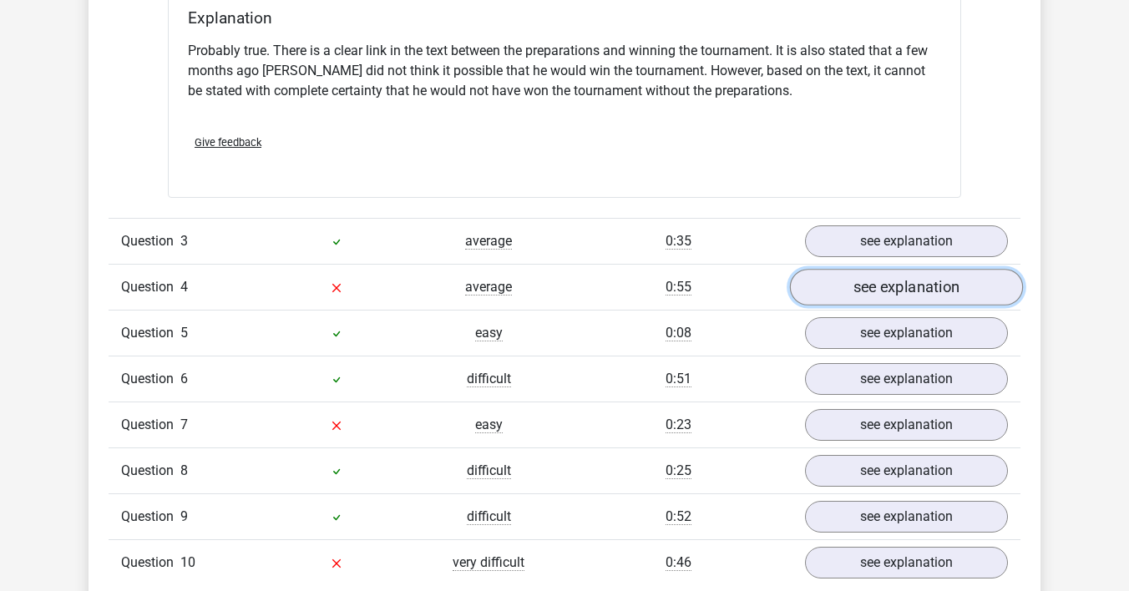
click at [838, 270] on link "see explanation" at bounding box center [906, 288] width 233 height 37
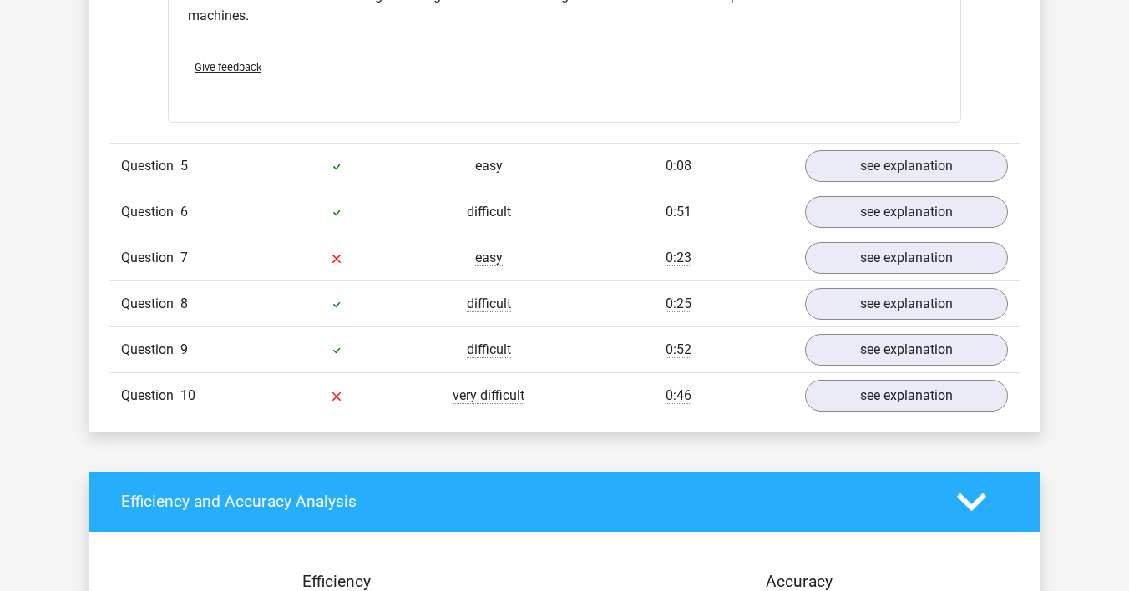
scroll to position [3039, 0]
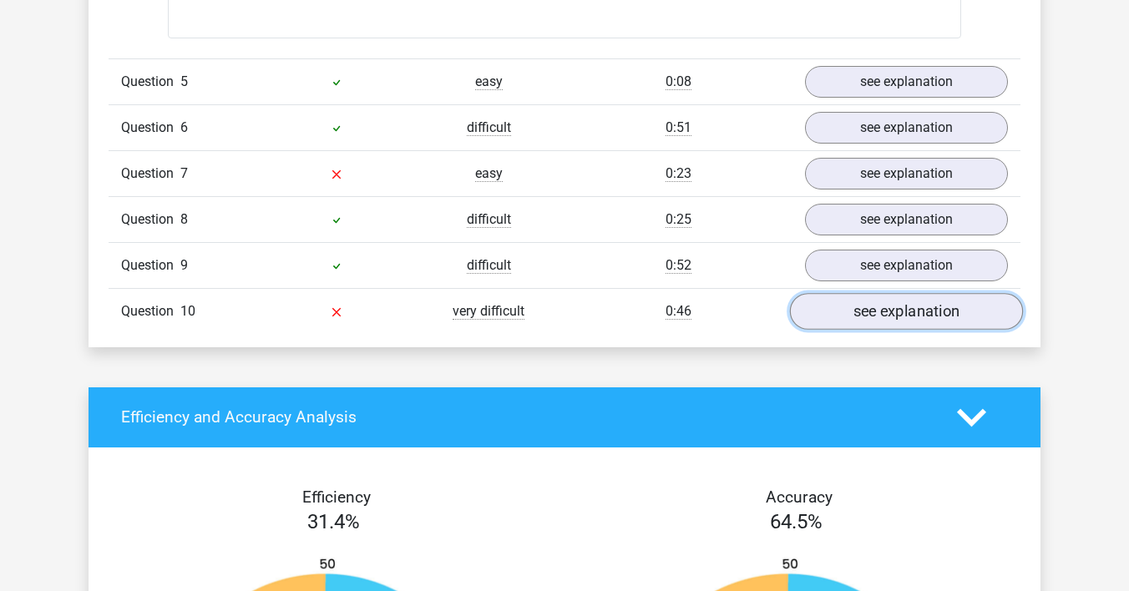
click at [827, 293] on link "see explanation" at bounding box center [906, 311] width 233 height 37
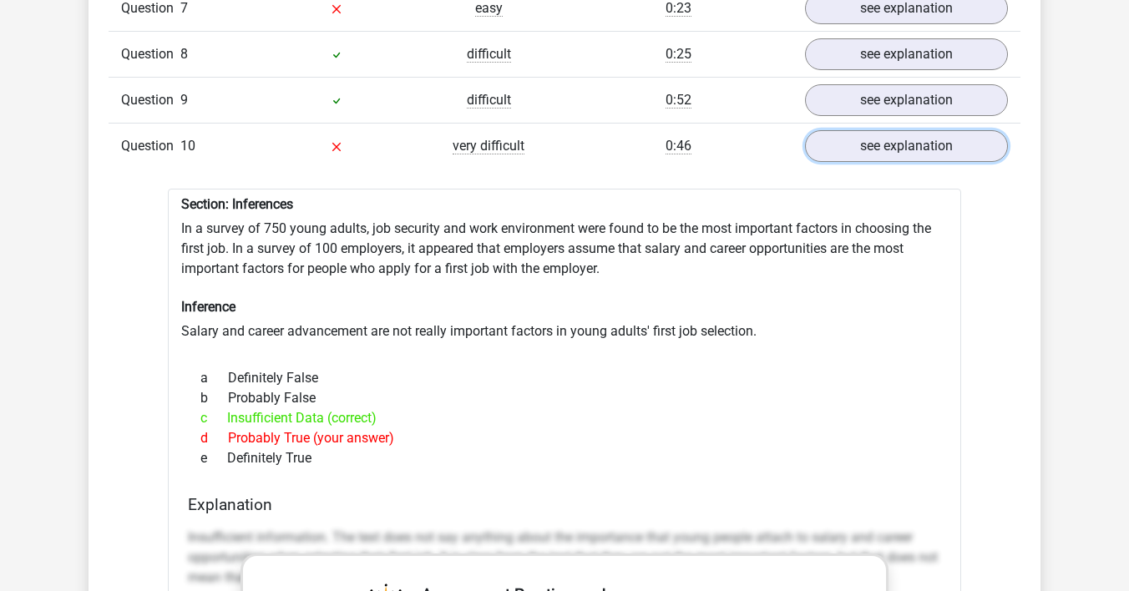
scroll to position [3186, 0]
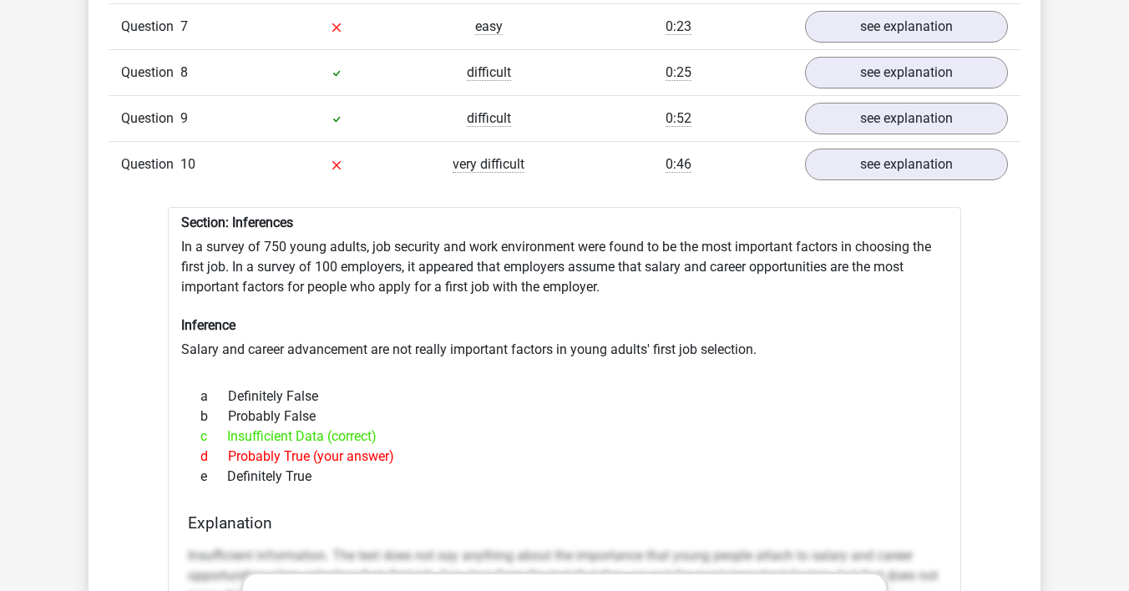
click at [357, 447] on div "d Probably True (your answer)" at bounding box center [564, 457] width 753 height 20
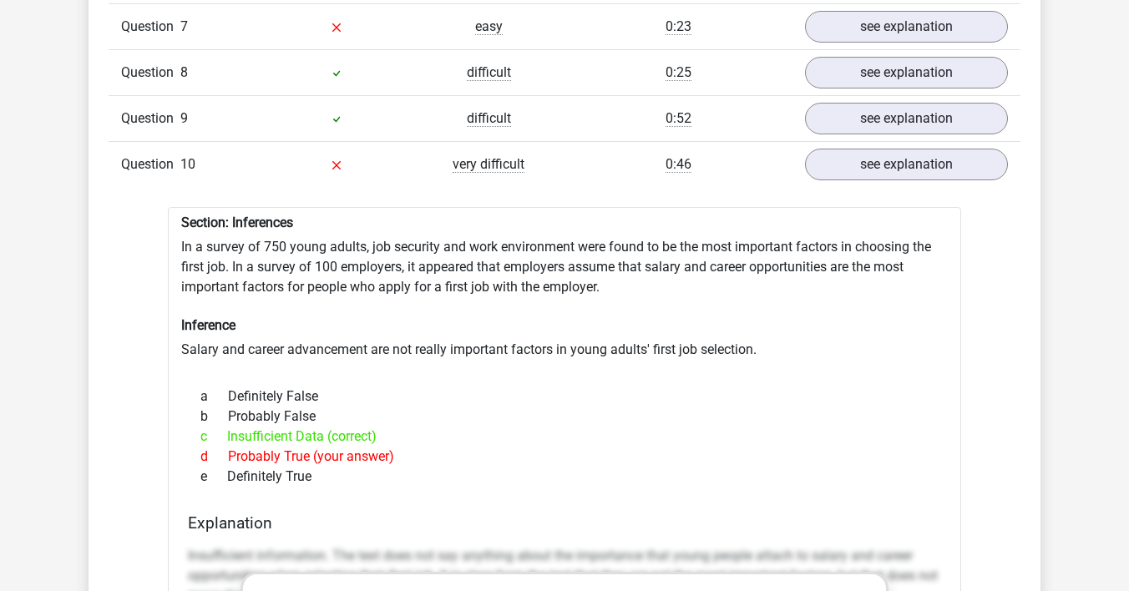
click at [357, 447] on div "d Probably True (your answer)" at bounding box center [564, 457] width 753 height 20
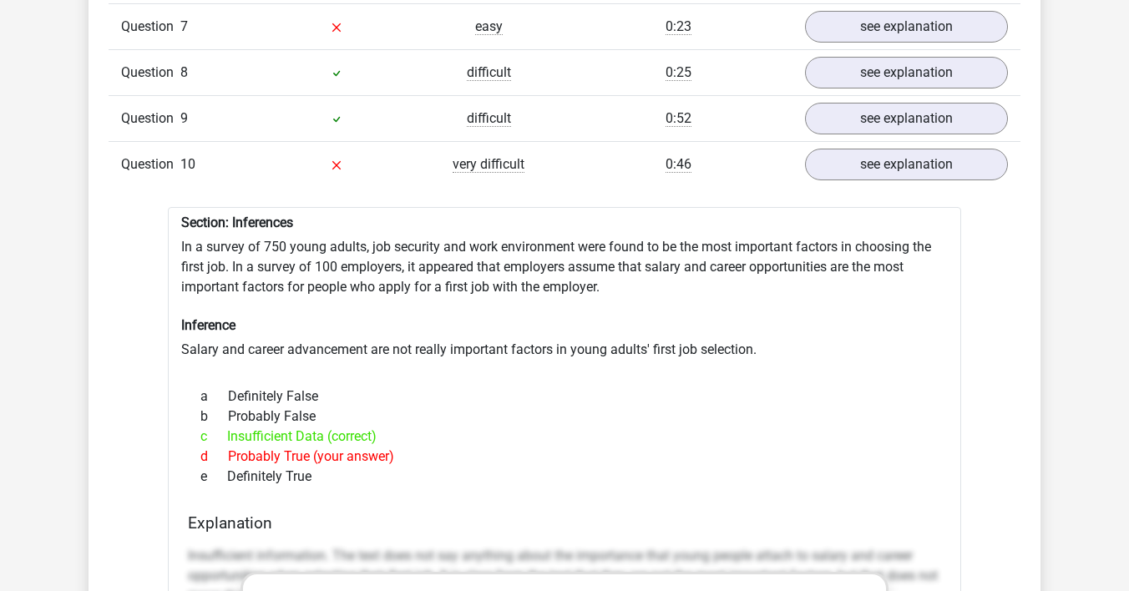
click at [357, 447] on div "d Probably True (your answer)" at bounding box center [564, 457] width 753 height 20
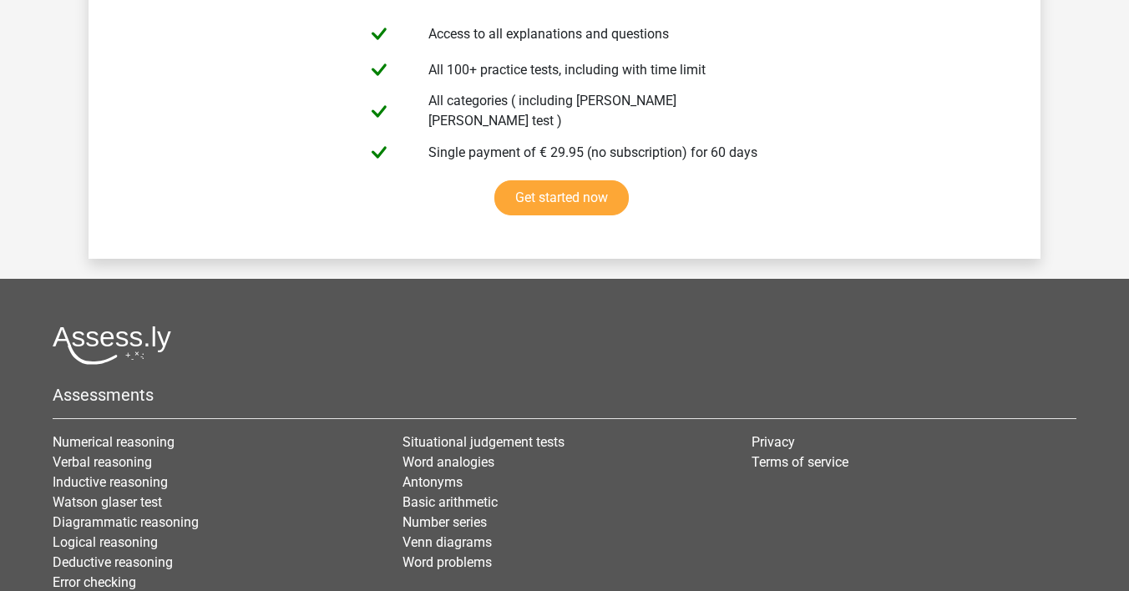
scroll to position [5380, 0]
